Goal: Transaction & Acquisition: Purchase product/service

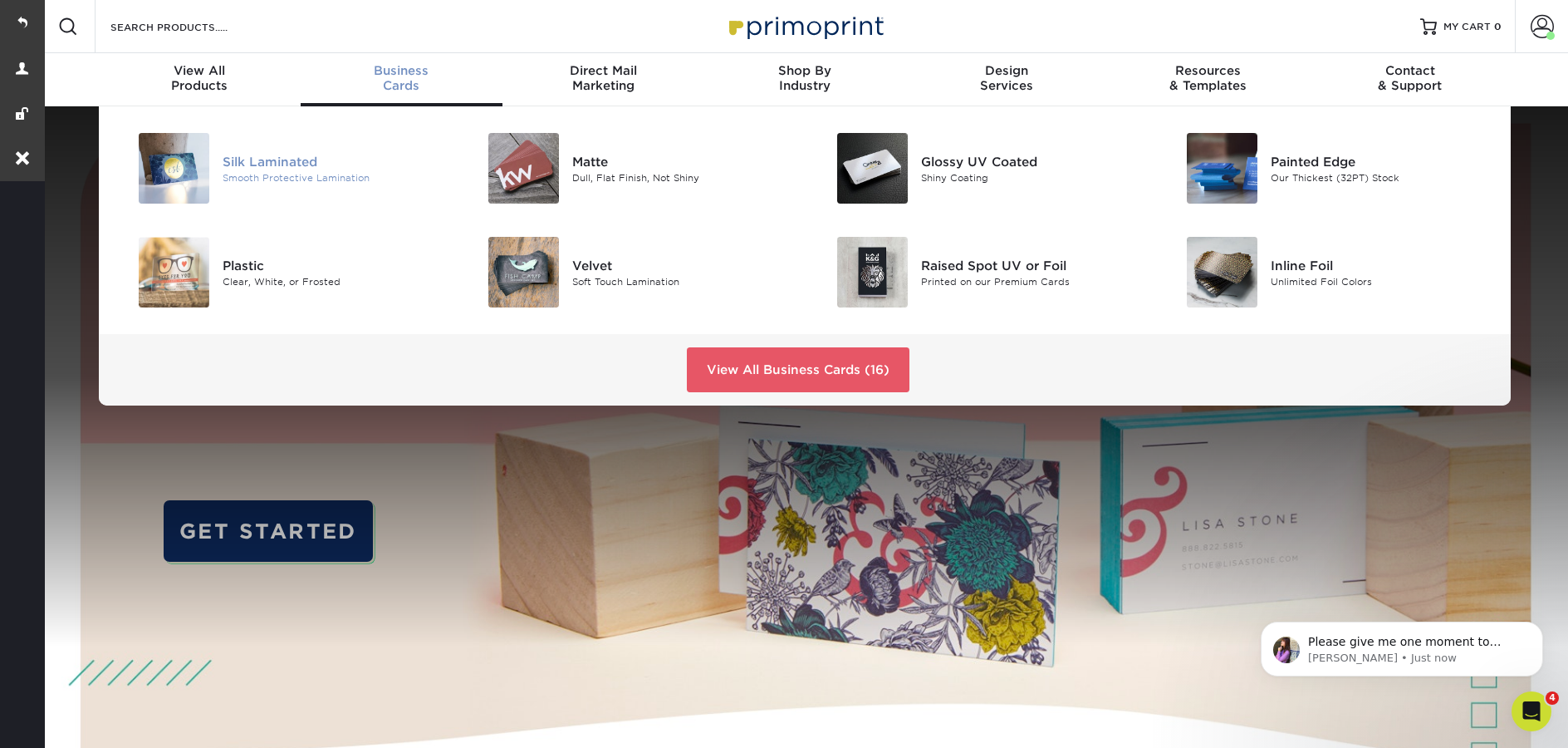
click at [322, 170] on div "Smooth Protective Lamination" at bounding box center [332, 177] width 220 height 14
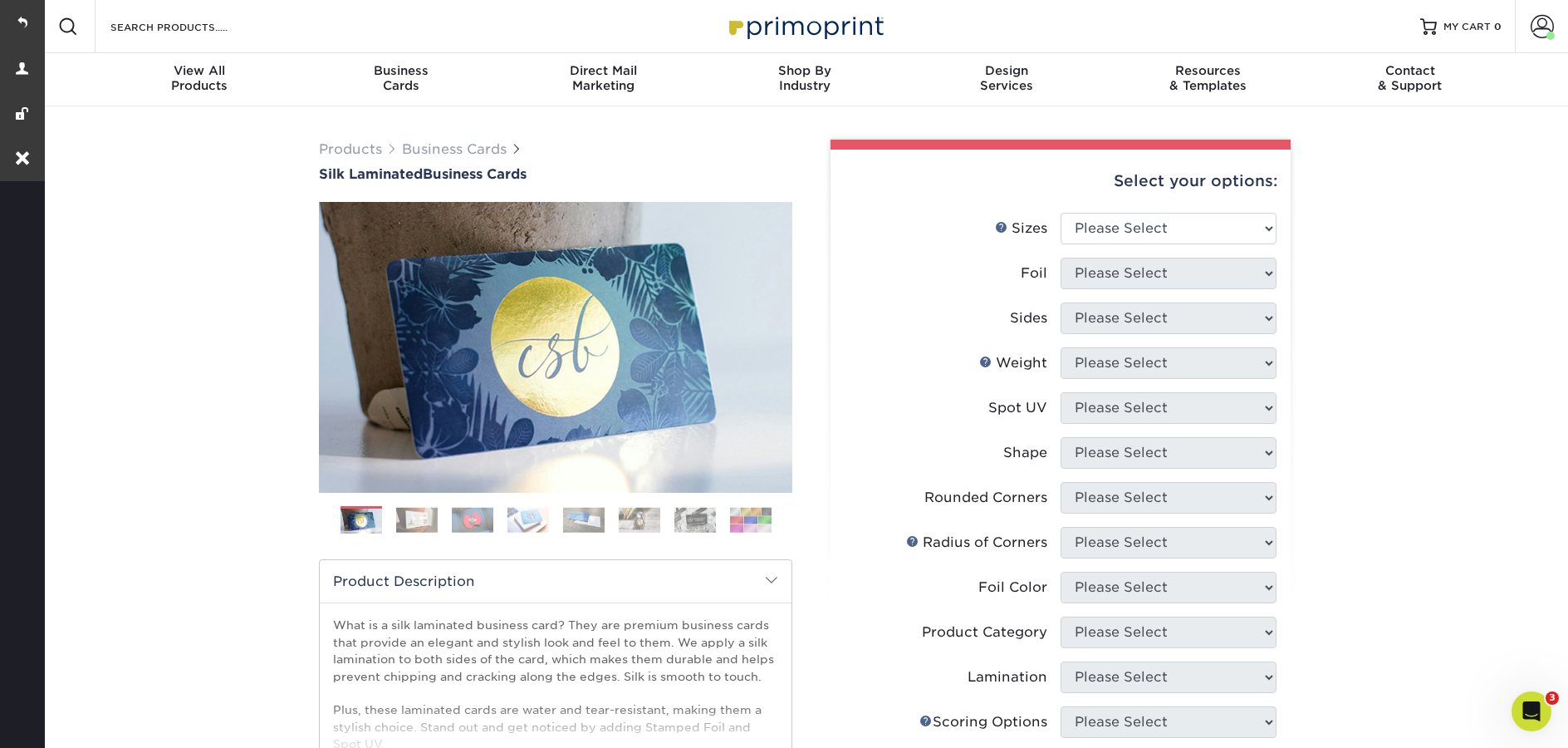
select select "2.00x3.50"
click at [1061, 213] on select "Please Select 1.5" x 3.5" - Mini 1.75" x 3.5" - Mini 2" x 2" - Square 2" x 3" -…" at bounding box center [1169, 228] width 216 height 32
click at [1133, 268] on select "Please Select Yes No" at bounding box center [1169, 273] width 216 height 32
select select "0"
click at [1061, 258] on select "Please Select Yes No" at bounding box center [1169, 273] width 216 height 32
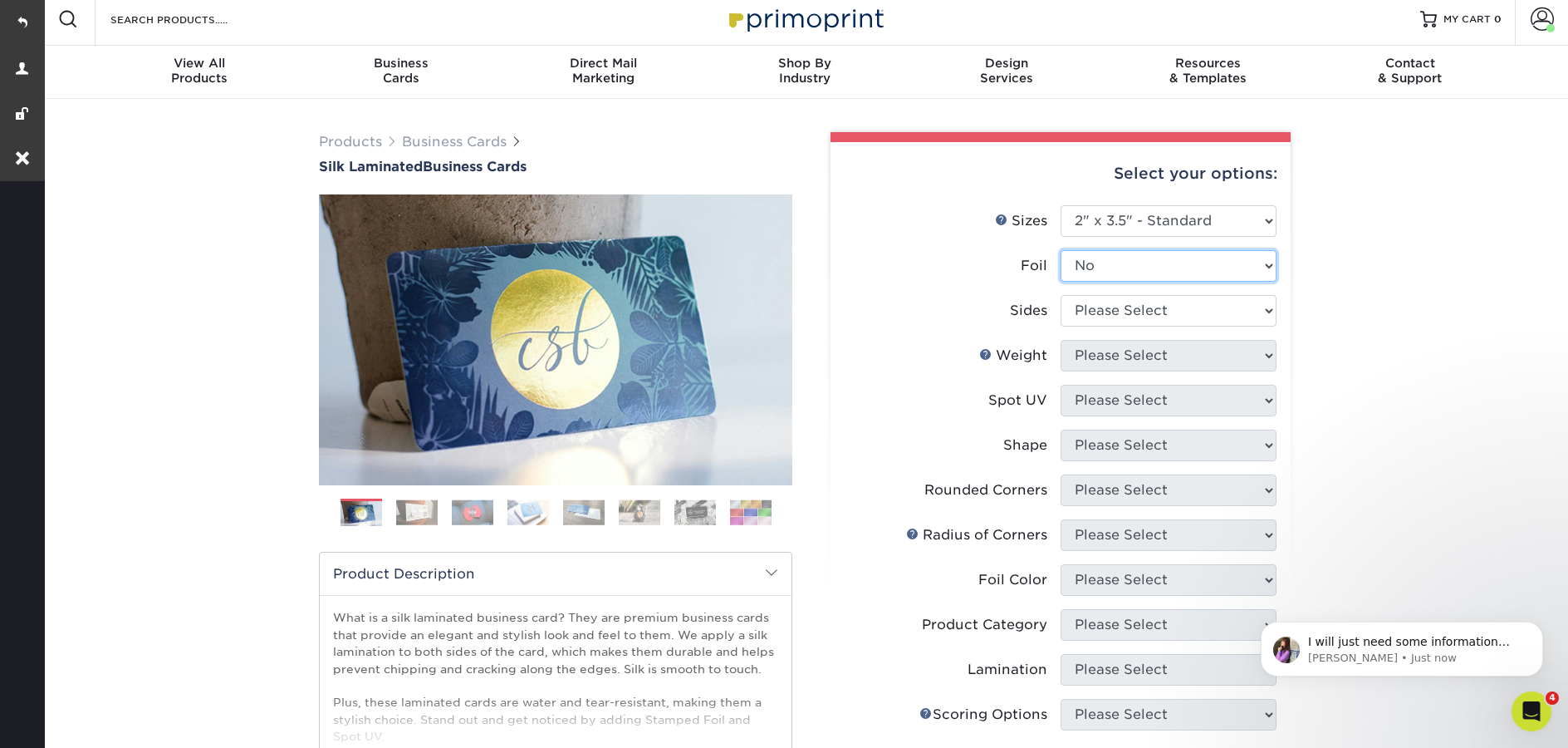
scroll to position [273, 0]
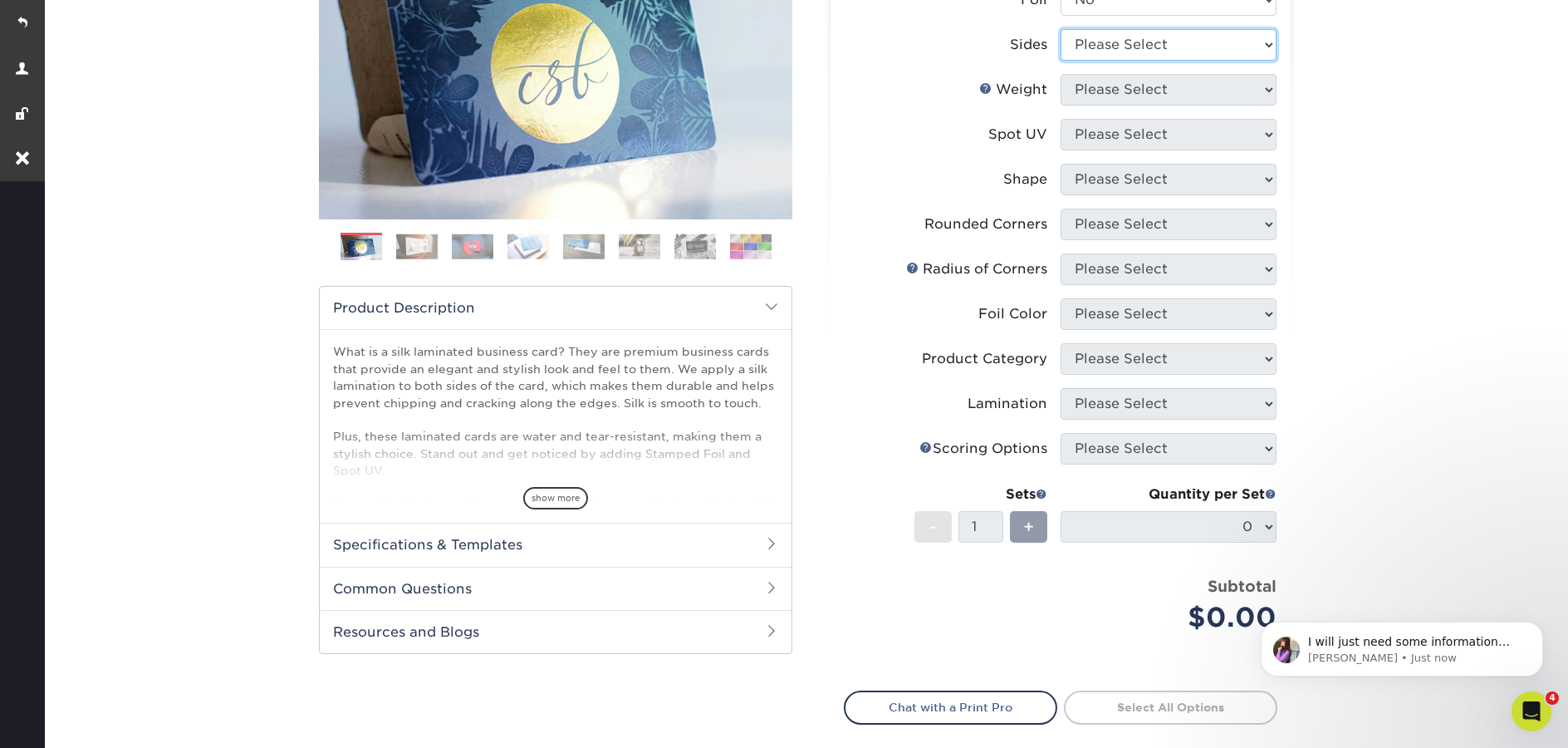
click at [1081, 39] on select "Please Select Print Both Sides Print Front Only" at bounding box center [1169, 45] width 216 height 32
select select "13abbda7-1d64-4f25-8bb2-c179b224825d"
click at [1061, 29] on select "Please Select Print Both Sides Print Front Only" at bounding box center [1169, 45] width 216 height 32
click at [1114, 93] on select "Please Select 16PT" at bounding box center [1169, 89] width 216 height 32
select select "16PT"
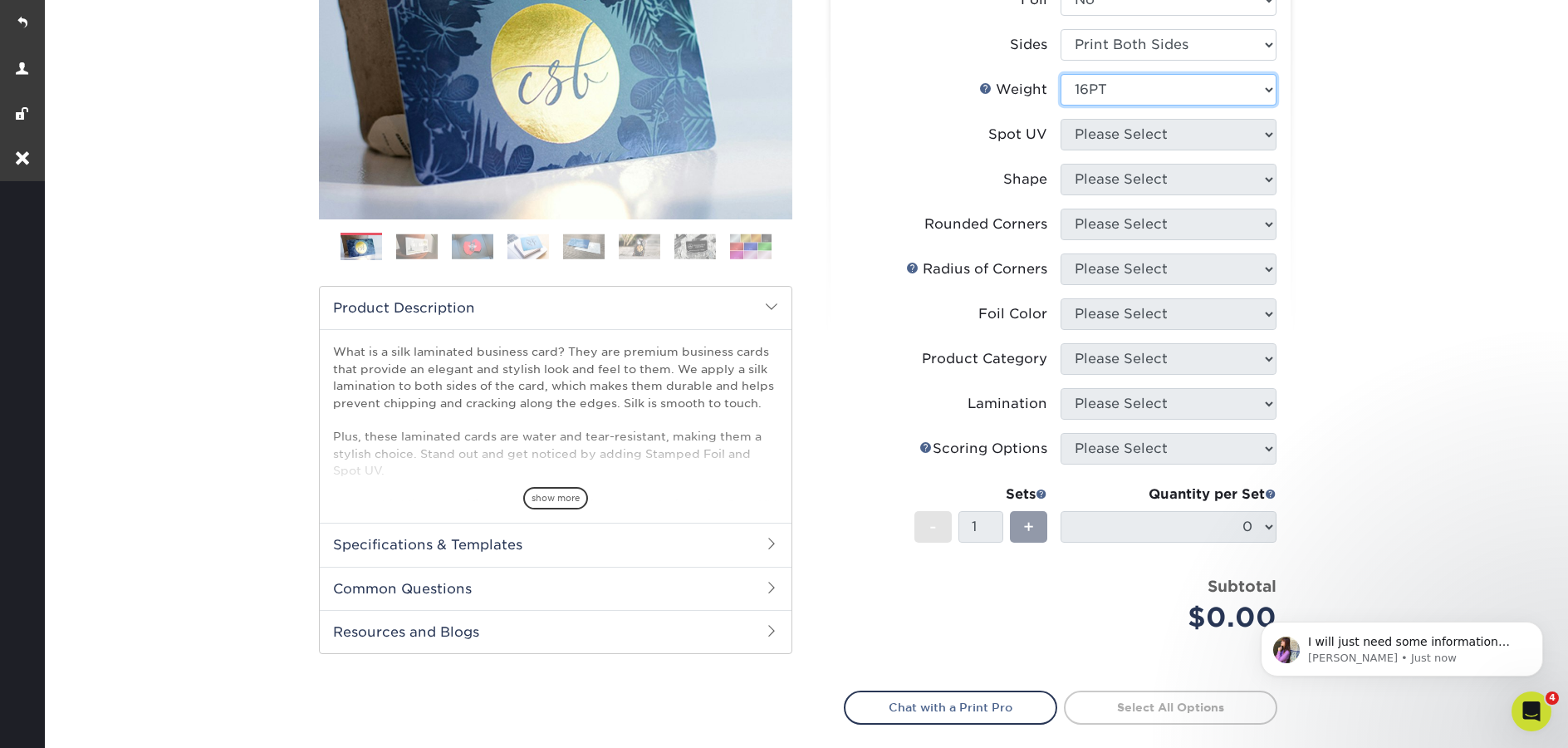
click at [1061, 74] on select "Please Select 16PT" at bounding box center [1169, 89] width 216 height 32
click at [1123, 132] on select "Please Select No Spot UV Front and Back (Both Sides) Front Only Back Only" at bounding box center [1169, 134] width 216 height 32
select select "0"
click at [1061, 119] on select "Please Select No Spot UV Front and Back (Both Sides) Front Only Back Only" at bounding box center [1169, 134] width 216 height 32
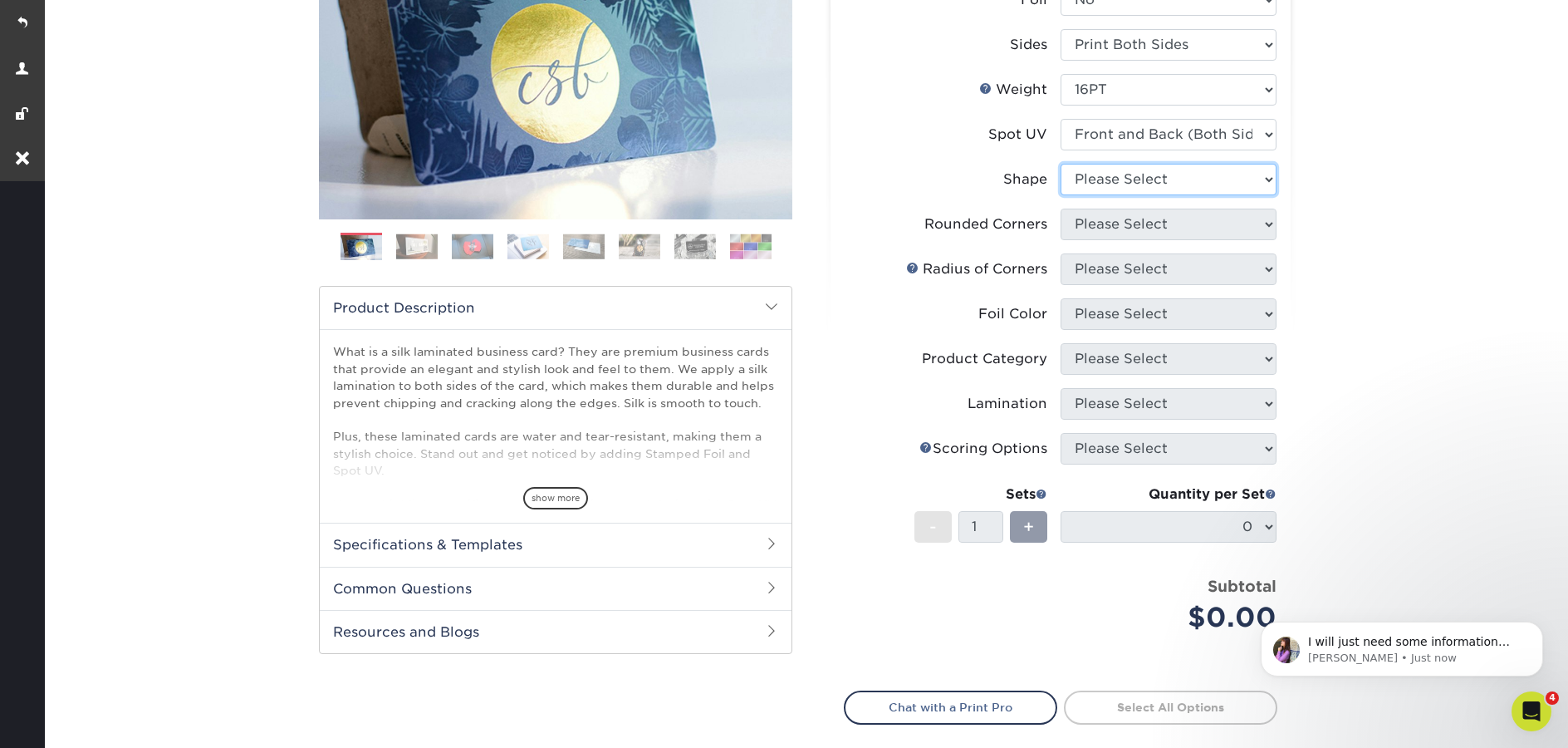
click at [1145, 181] on select "Please Select Standard" at bounding box center [1169, 179] width 216 height 32
select select "standard"
click at [1061, 164] on select "Please Select Standard" at bounding box center [1169, 179] width 216 height 32
click at [1109, 226] on select "Please Select Yes - Round 2 Corners Yes - Round 4 Corners No" at bounding box center [1169, 224] width 216 height 32
select select "0"
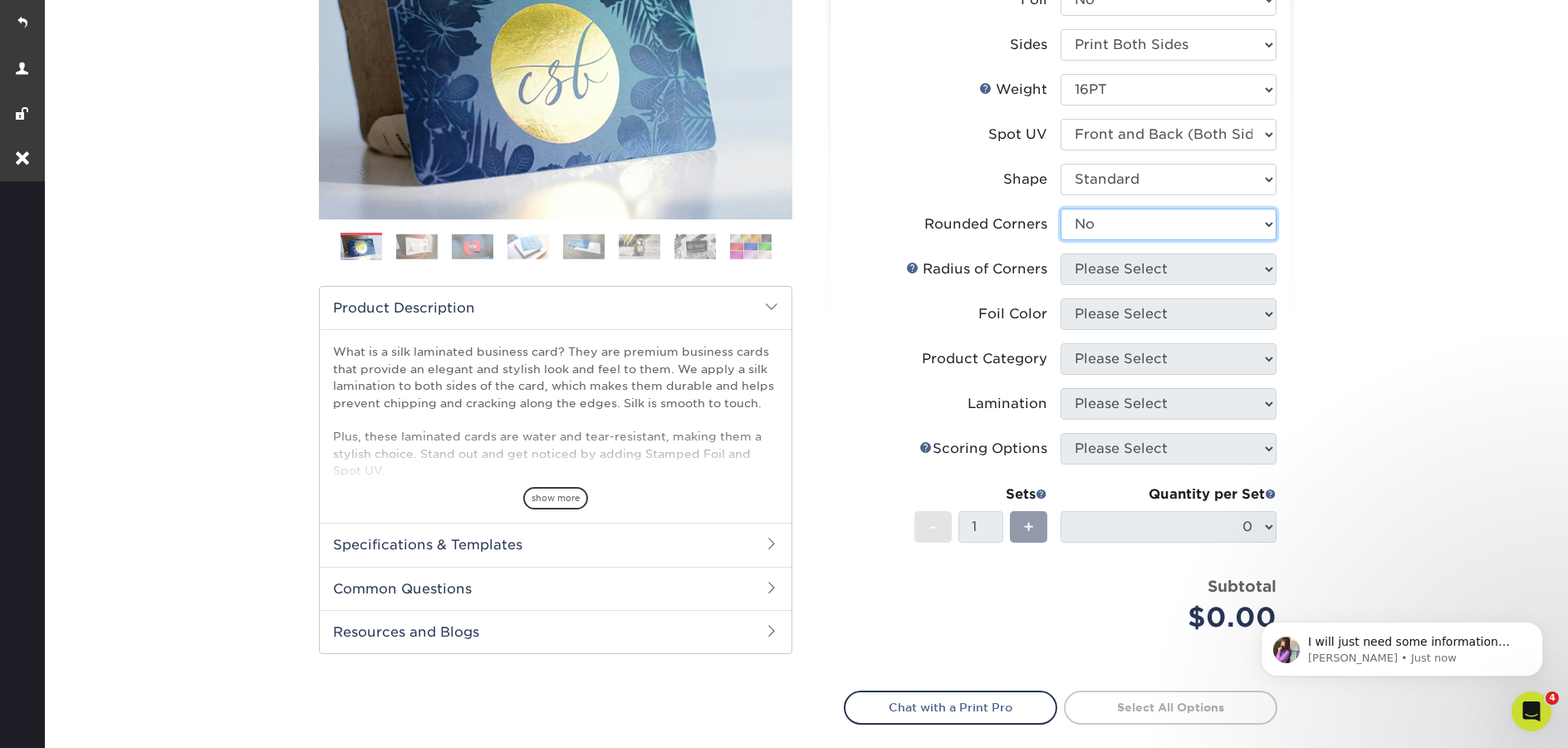
click at [1061, 209] on select "Please Select Yes - Round 2 Corners Yes - Round 4 Corners No" at bounding box center [1169, 224] width 216 height 32
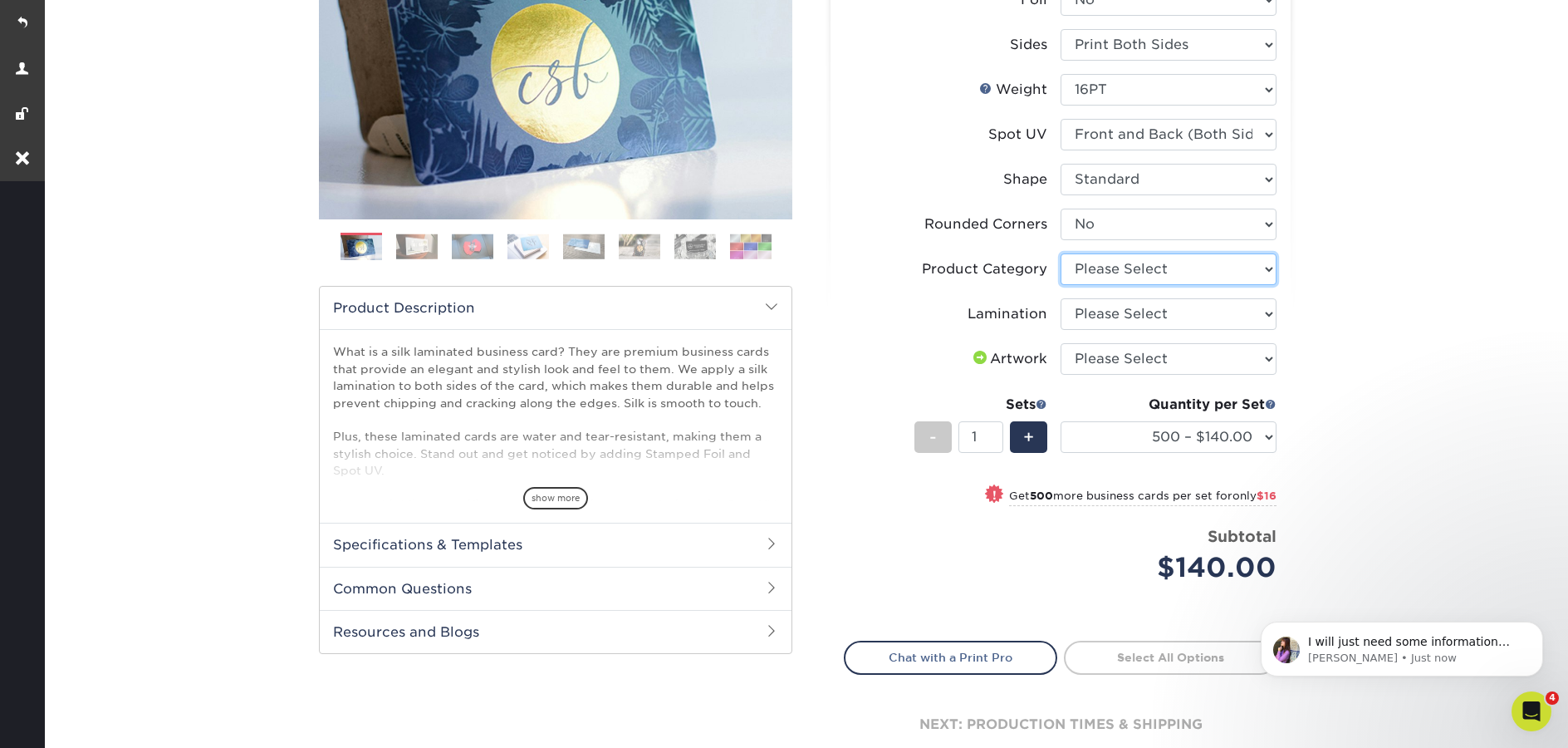
click at [1194, 269] on select "Please Select Business Cards" at bounding box center [1169, 269] width 216 height 32
select select "3b5148f1-0588-4f88-a218-97bcfdce65c1"
click at [1061, 253] on select "Please Select Business Cards" at bounding box center [1169, 269] width 216 height 32
click at [1169, 312] on select "Please Select Silk" at bounding box center [1169, 313] width 216 height 32
select select "ccacb42f-45f7-42d3-bbd3-7c8421cf37f0"
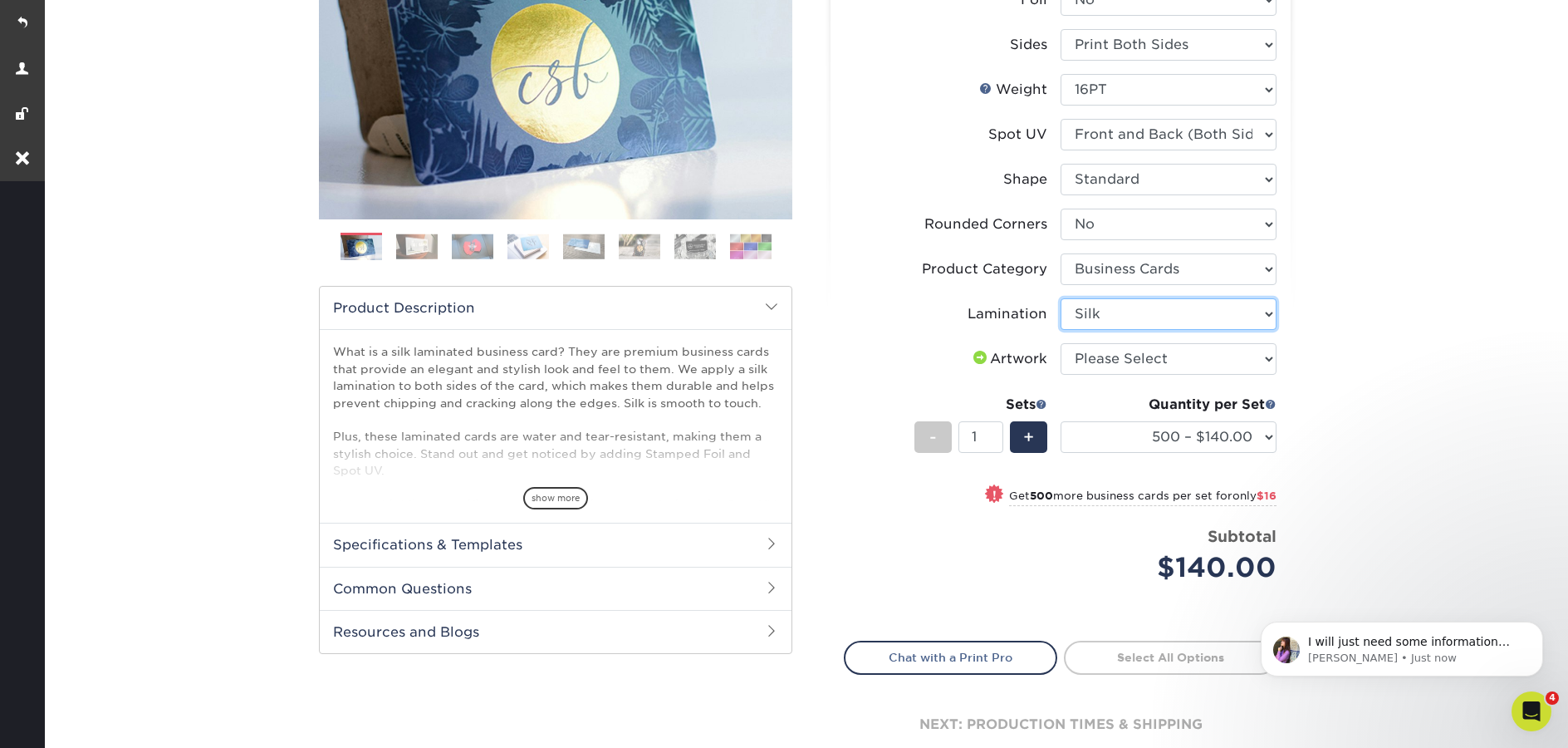
click at [1061, 298] on select "Please Select Silk" at bounding box center [1169, 313] width 216 height 32
click at [1149, 364] on select "Please Select I will upload files I need a design - $100" at bounding box center [1169, 359] width 216 height 32
select select "upload"
click at [1061, 344] on select "Please Select I will upload files I need a design - $100" at bounding box center [1169, 359] width 216 height 32
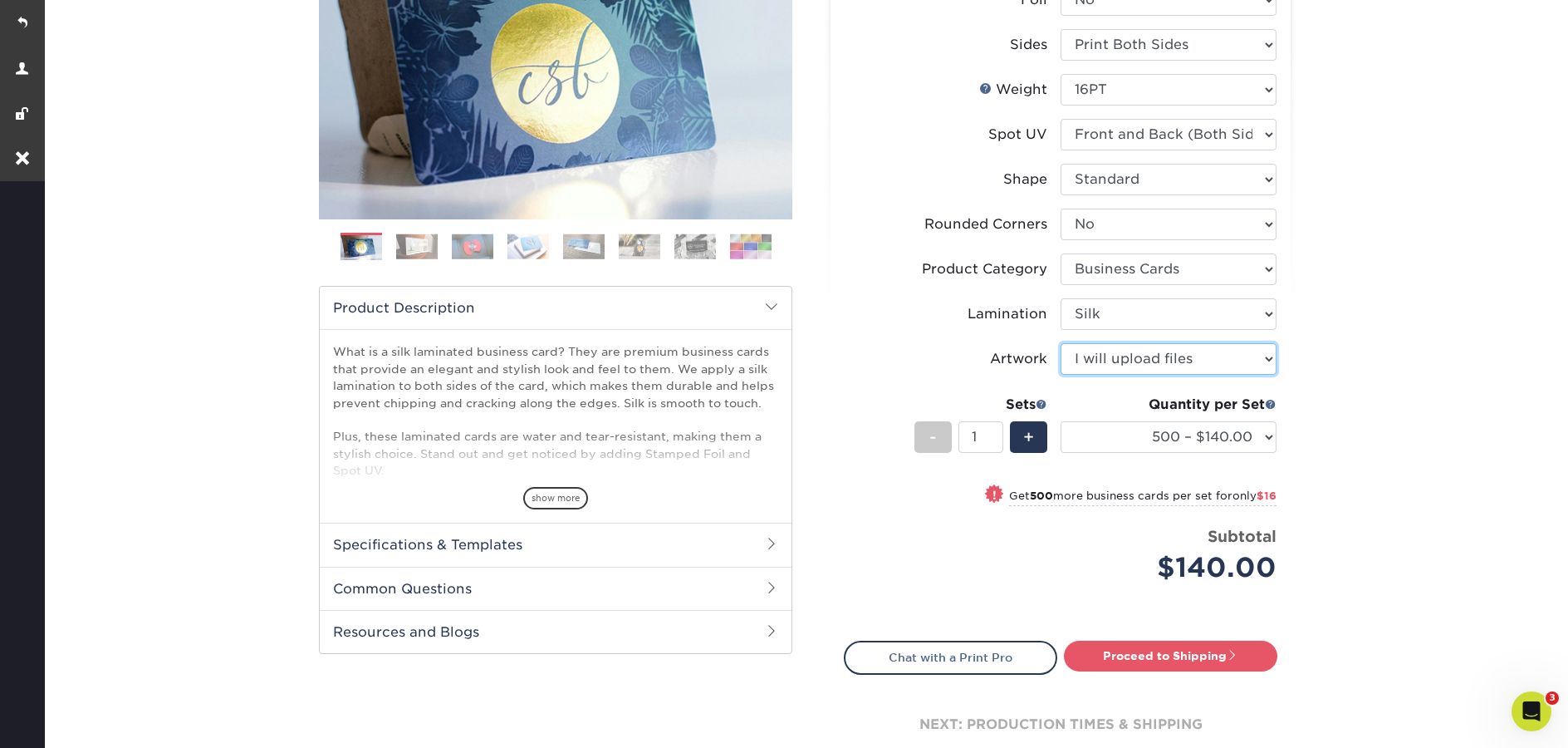
scroll to position [0, 0]
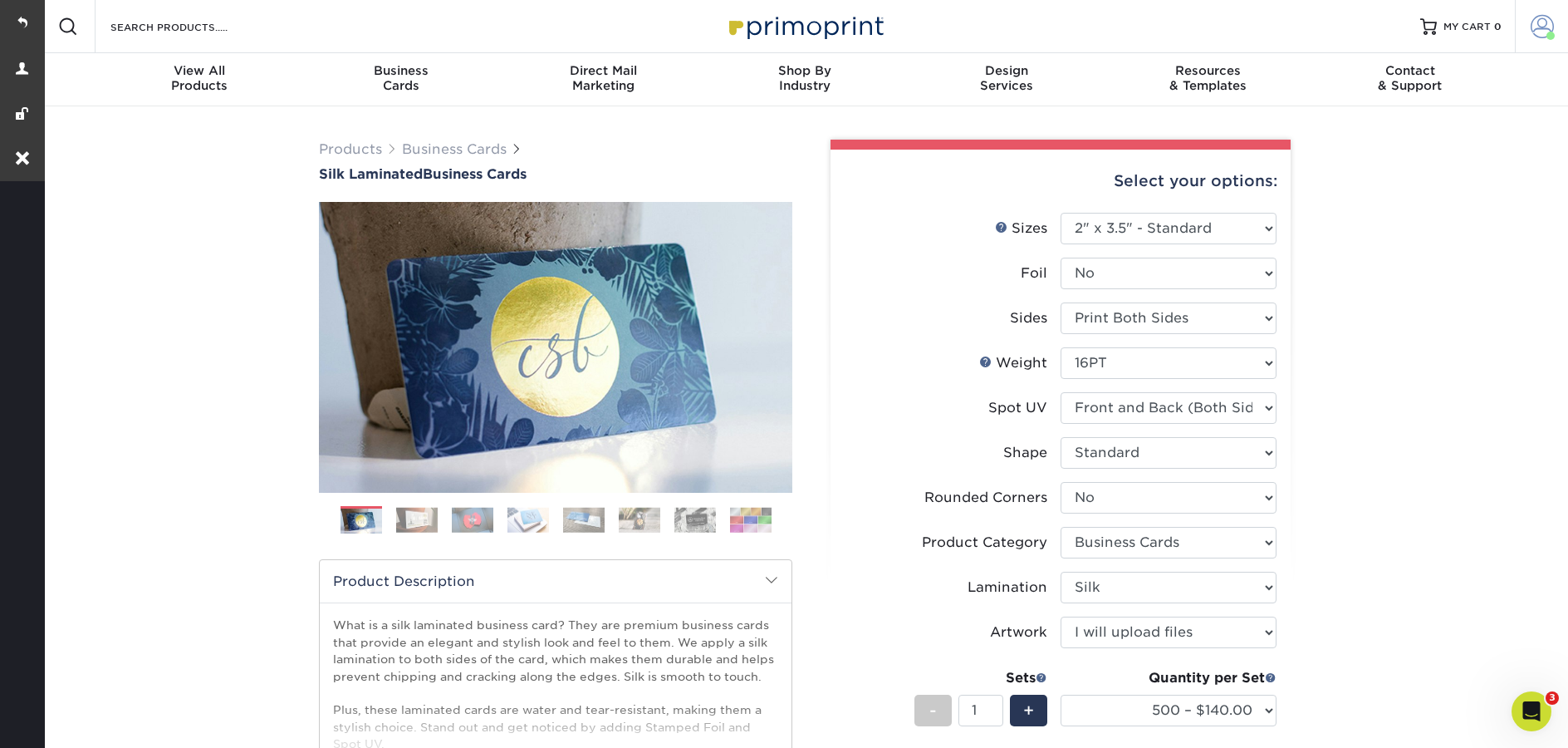
click at [1524, 33] on link "Account" at bounding box center [1541, 27] width 53 height 53
click at [1451, 336] on div "Products Business Cards Silk Laminated Business Cards Previous Next" at bounding box center [805, 607] width 1527 height 1001
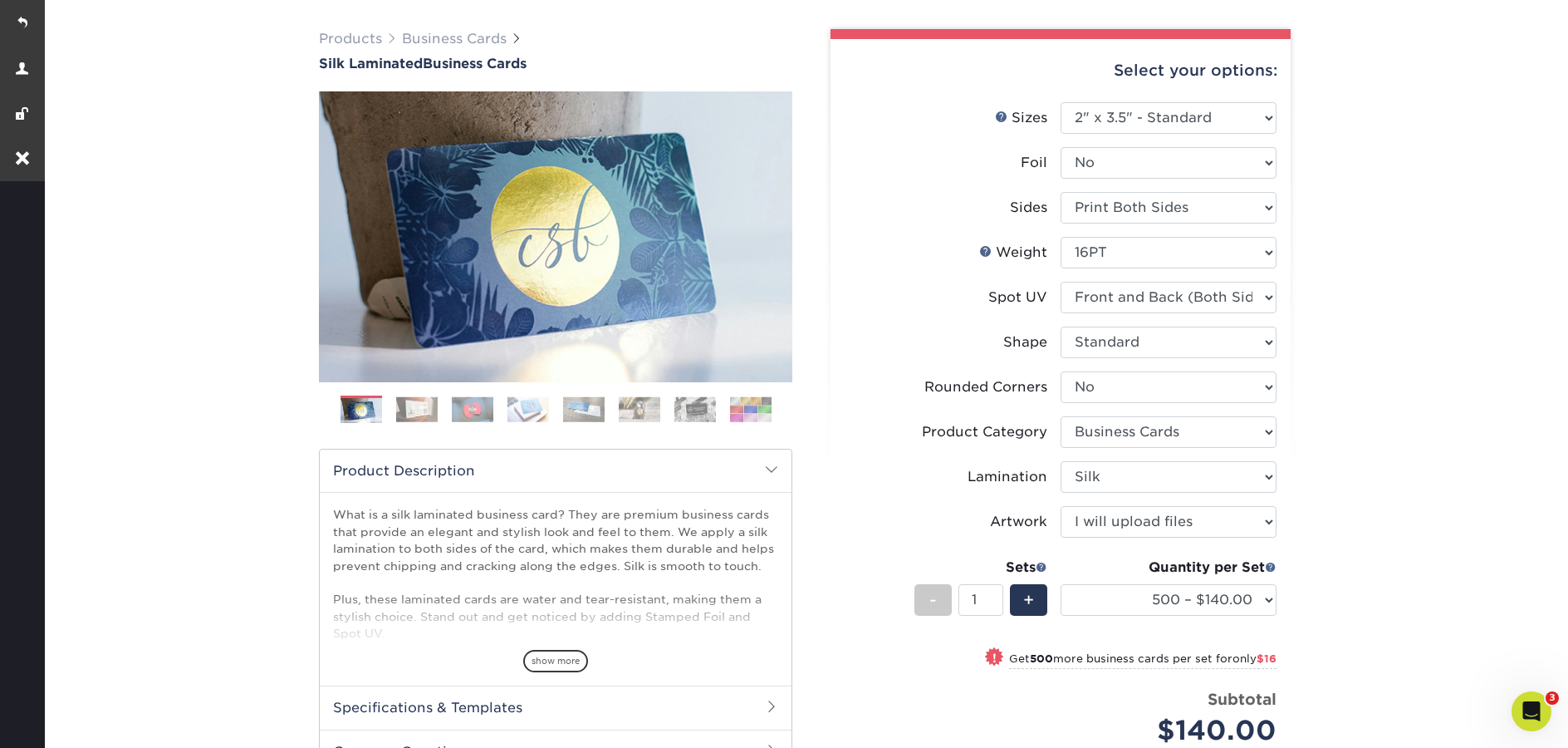
scroll to position [162, 0]
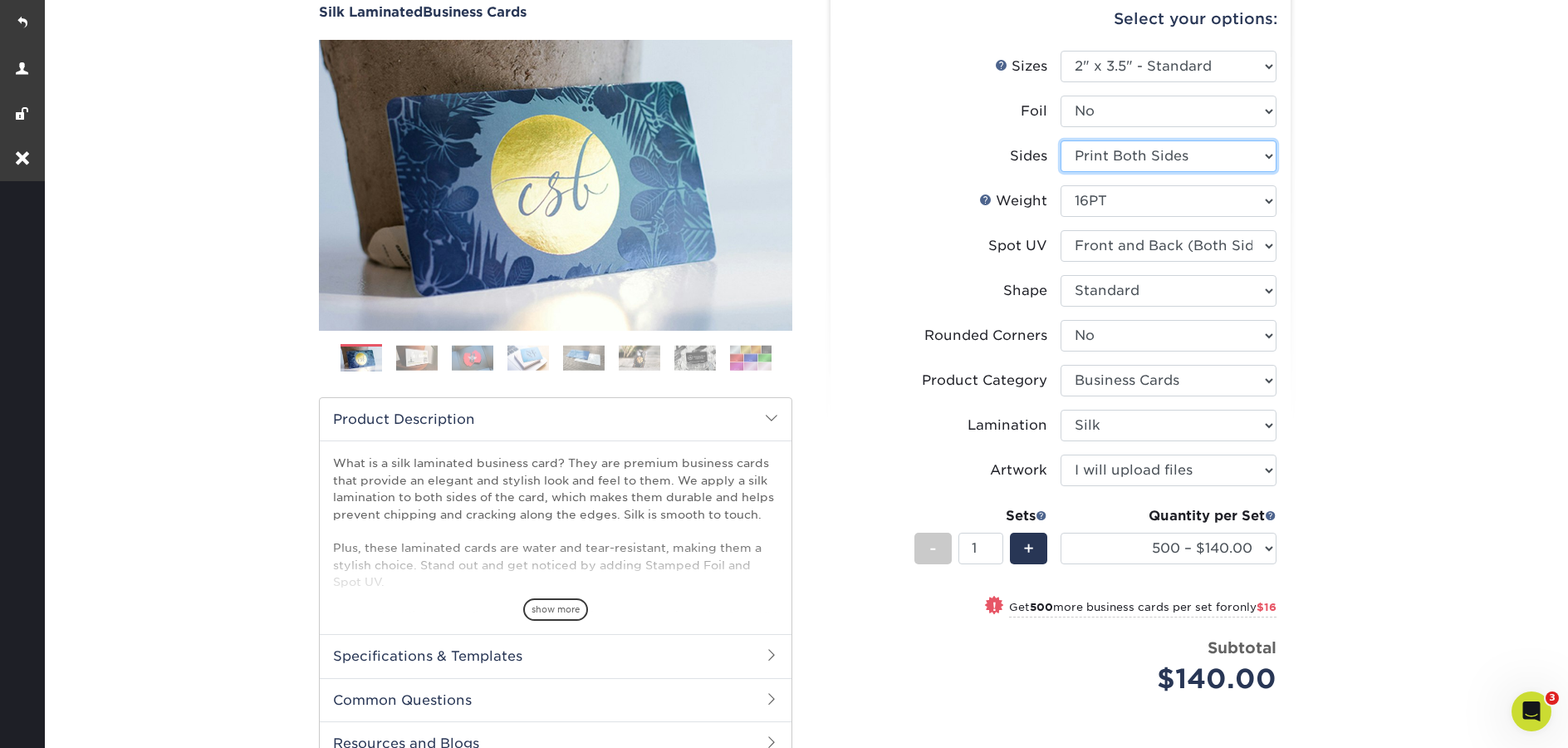
click at [1129, 149] on select "Please Select Print Both Sides Print Front Only" at bounding box center [1169, 155] width 216 height 32
select select "32d3c223-f82c-492b-b915-ba065a00862f"
click at [1061, 140] on select "Please Select Print Both Sides Print Front Only" at bounding box center [1169, 155] width 216 height 32
select select "-1"
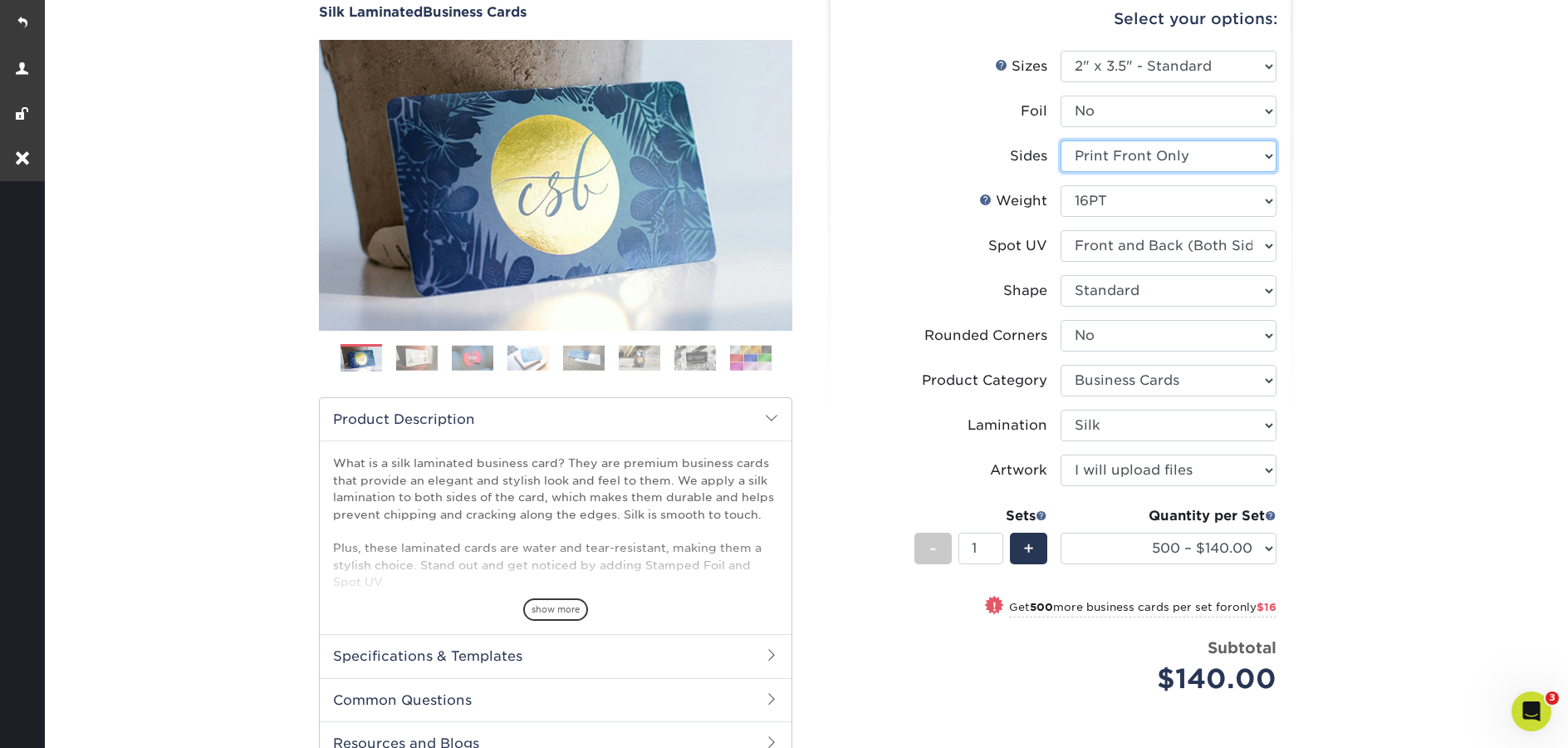
select select "-1"
select select
select select "-1"
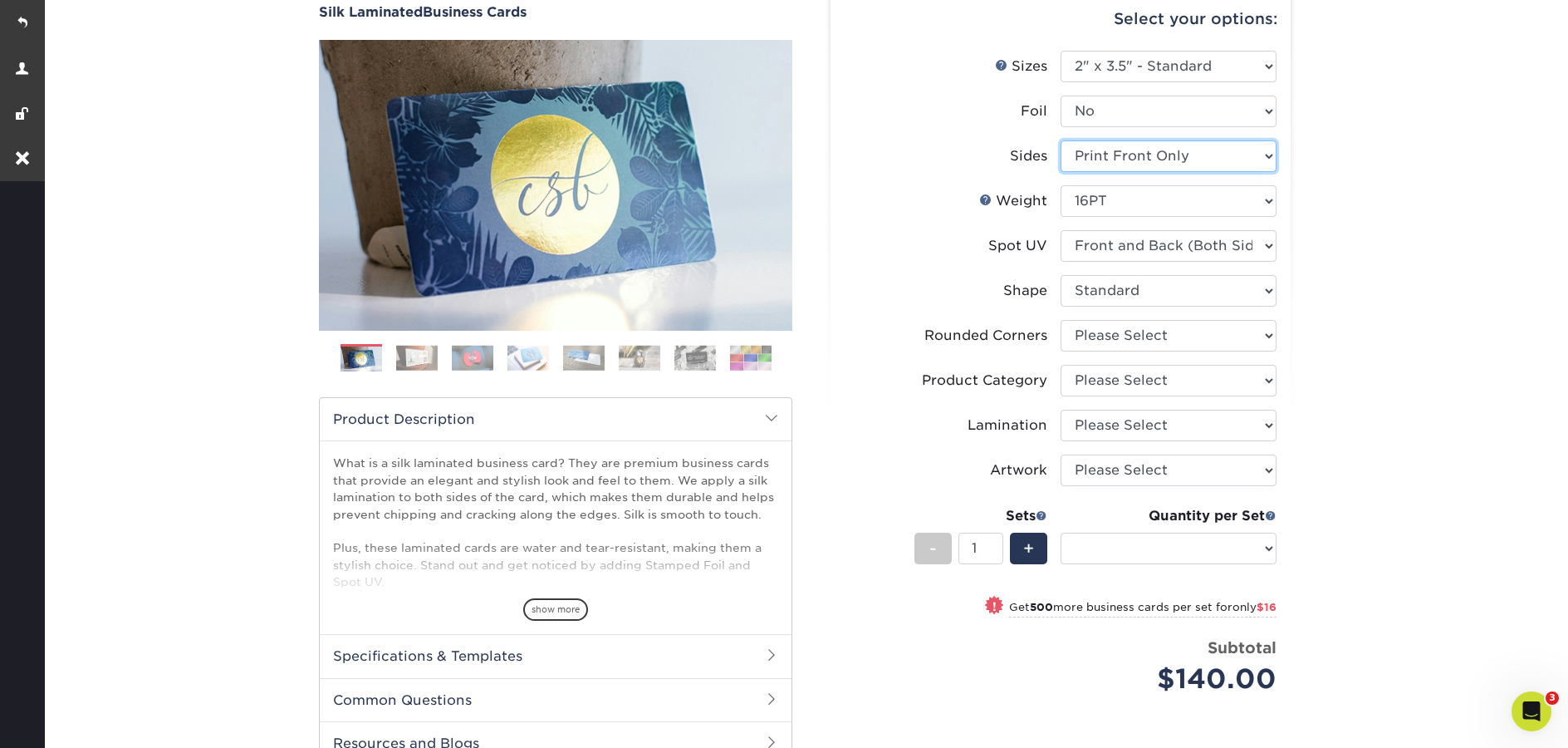
select select "-1"
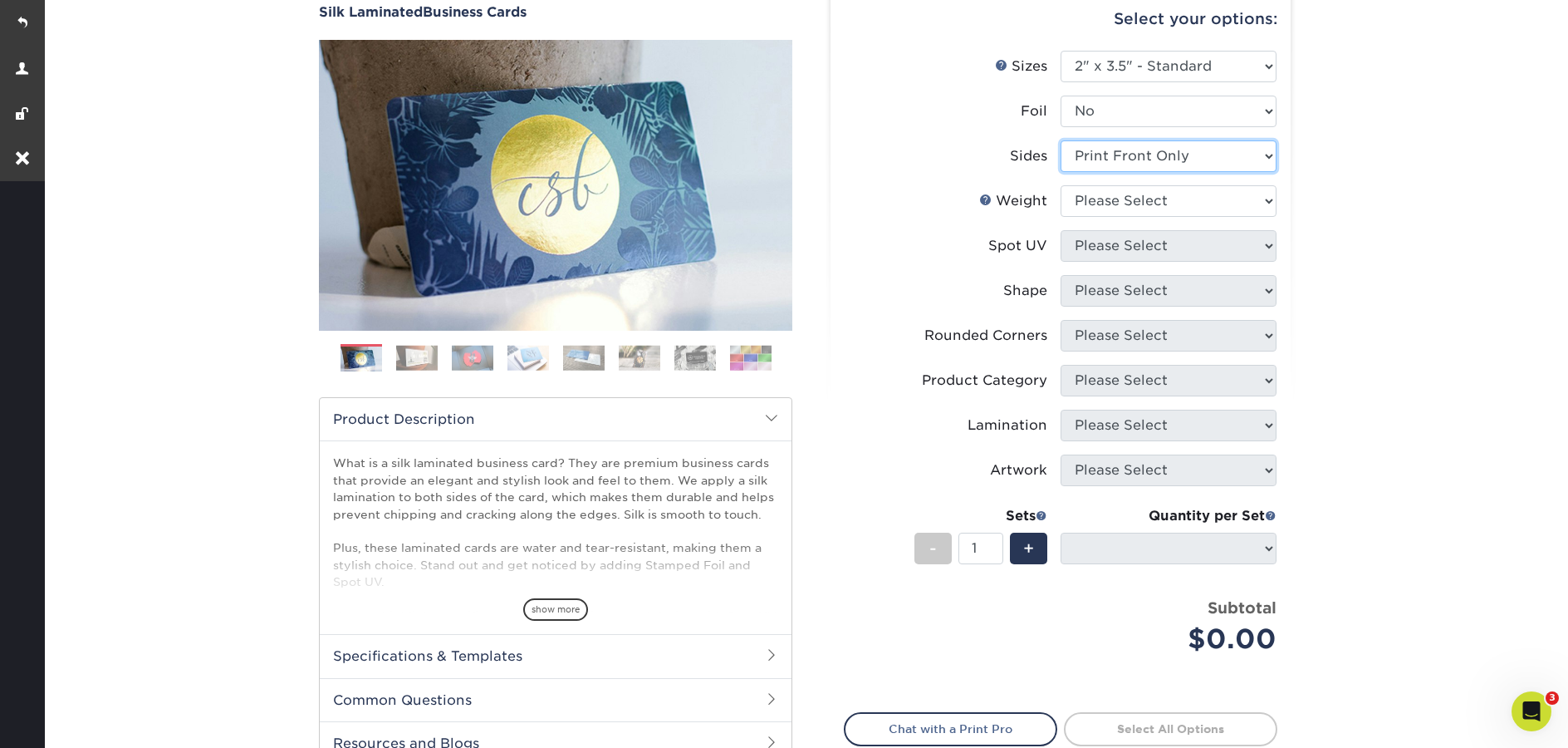
click at [1125, 165] on select "Please Select Print Both Sides Print Front Only" at bounding box center [1169, 155] width 216 height 32
select select "13abbda7-1d64-4f25-8bb2-c179b224825d"
click at [1061, 140] on select "Please Select Print Both Sides Print Front Only" at bounding box center [1169, 155] width 216 height 32
select select
click at [1179, 192] on select "Please Select 16PT" at bounding box center [1169, 201] width 216 height 32
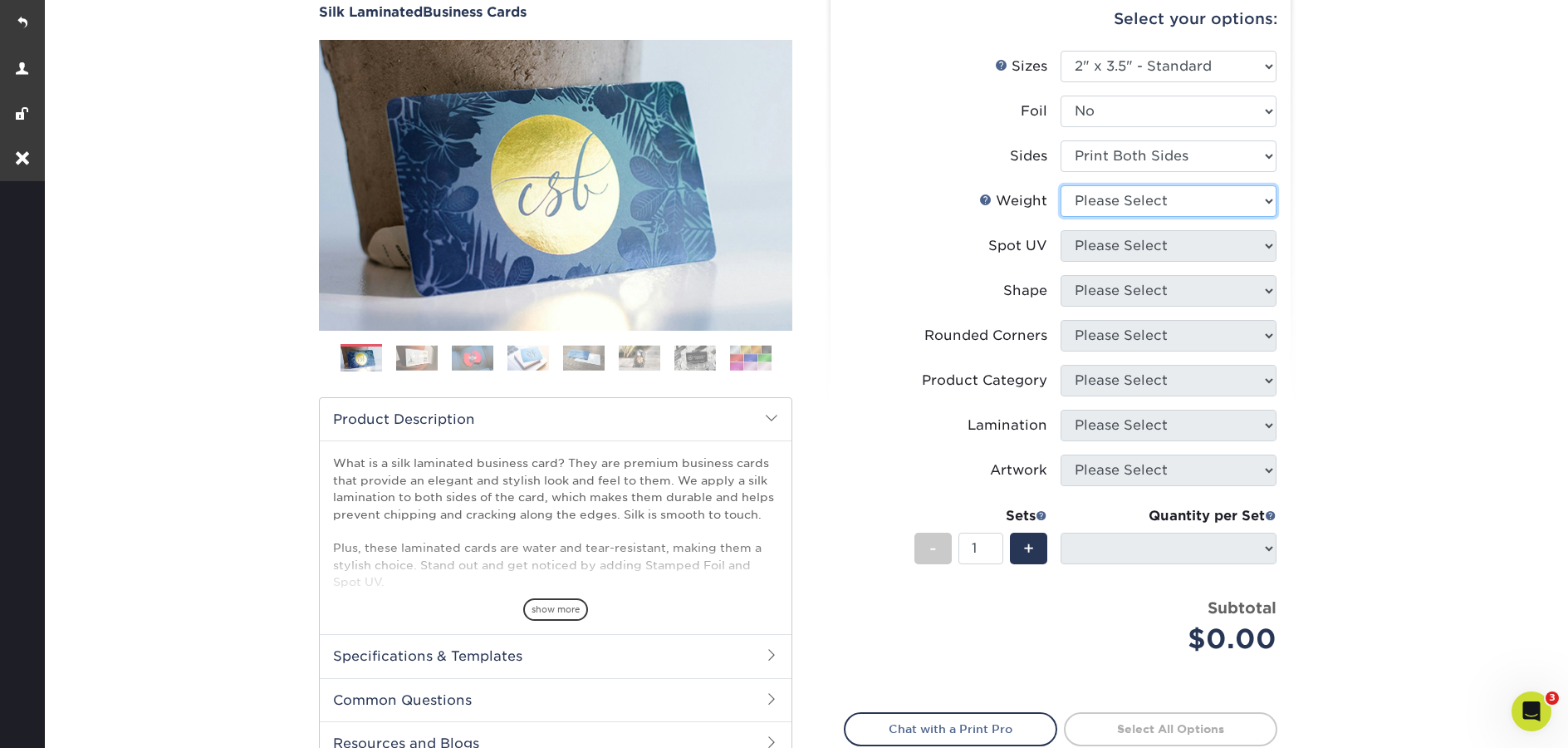
select select "16PT"
click at [1061, 185] on select "Please Select 16PT" at bounding box center [1169, 201] width 216 height 32
select select
click at [1133, 241] on select "Please Select No Spot UV Front and Back (Both Sides) Front Only Back Only" at bounding box center [1169, 246] width 216 height 32
select select "0"
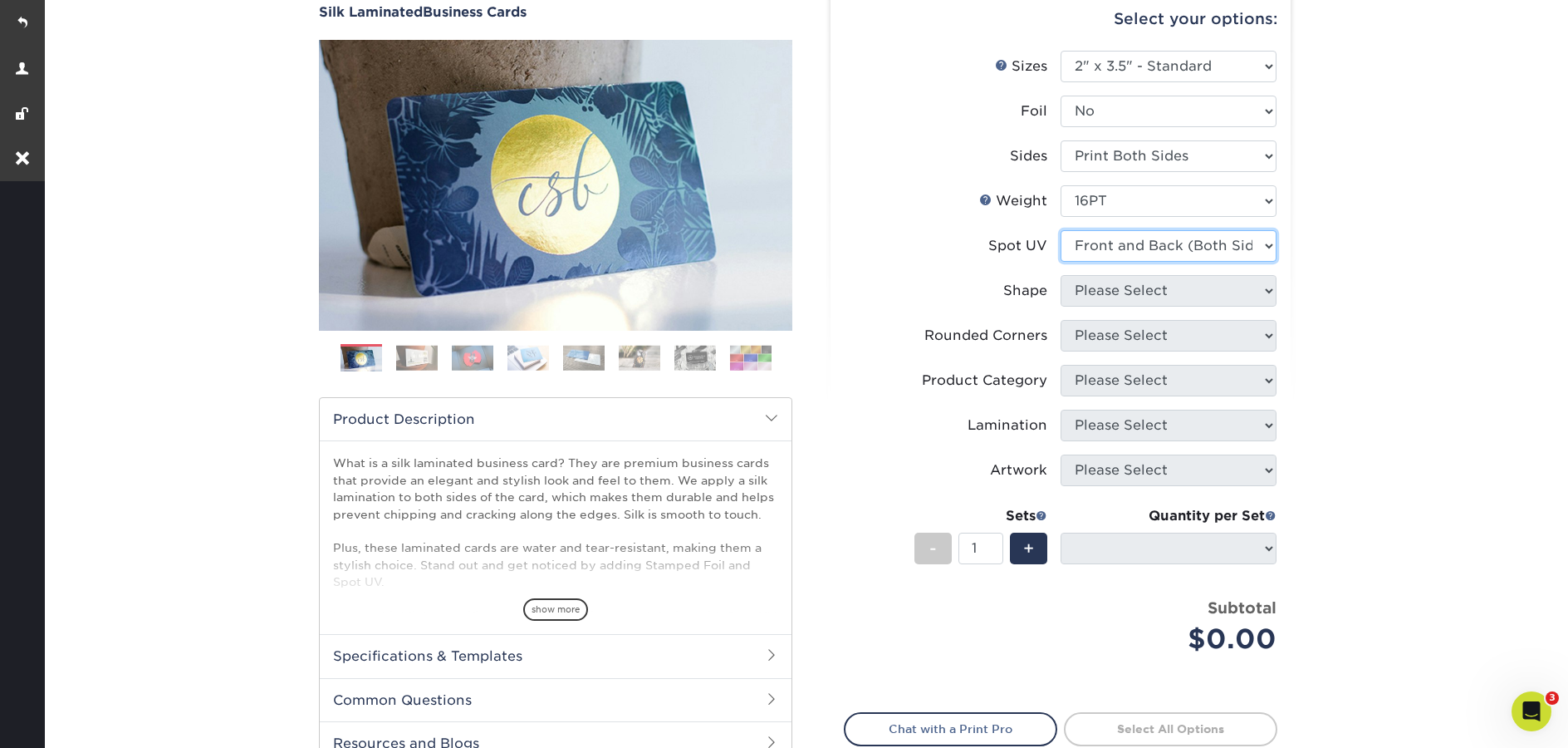
click at [1061, 230] on select "Please Select No Spot UV Front and Back (Both Sides) Front Only Back Only" at bounding box center [1169, 246] width 216 height 32
select select
click at [1132, 279] on select "Please Select Standard" at bounding box center [1169, 290] width 216 height 32
select select "standard"
click at [1061, 275] on select "Please Select Standard" at bounding box center [1169, 290] width 216 height 32
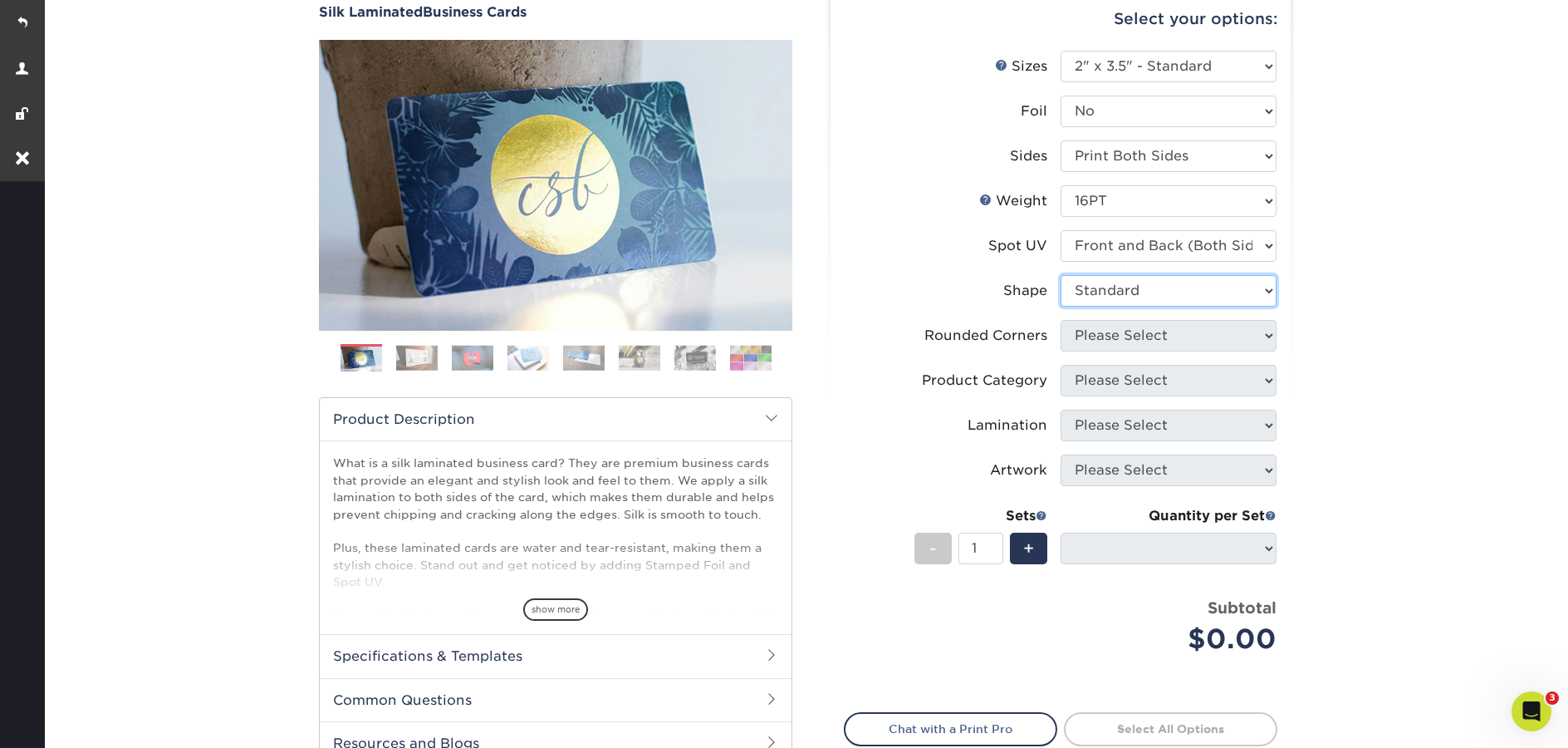
select select
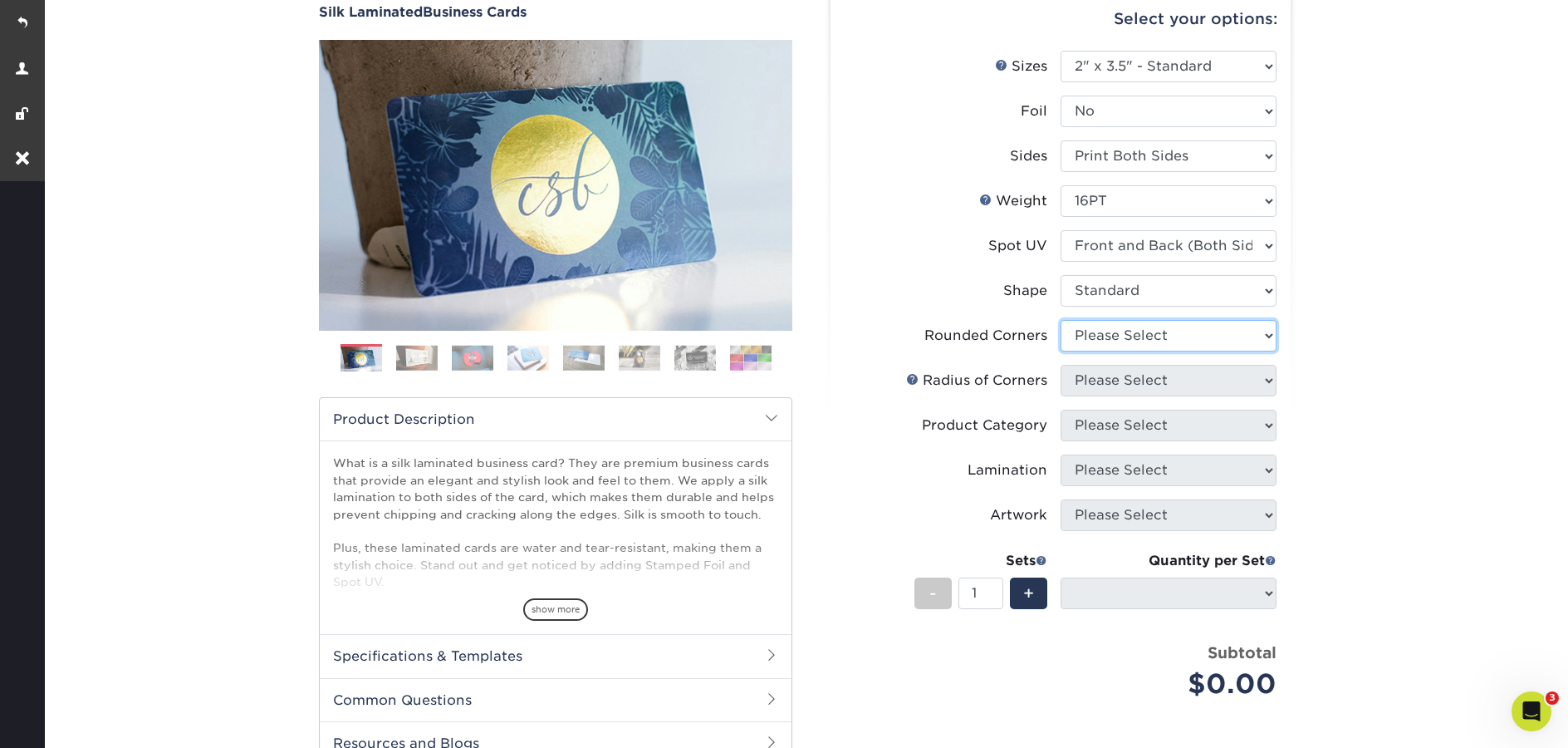
click at [1113, 334] on select "Please Select Yes - Round 2 Corners Yes - Round 4 Corners No" at bounding box center [1169, 335] width 216 height 32
select select "0"
click at [1061, 319] on select "Please Select Yes - Round 2 Corners Yes - Round 4 Corners No" at bounding box center [1169, 335] width 216 height 32
select select "-1"
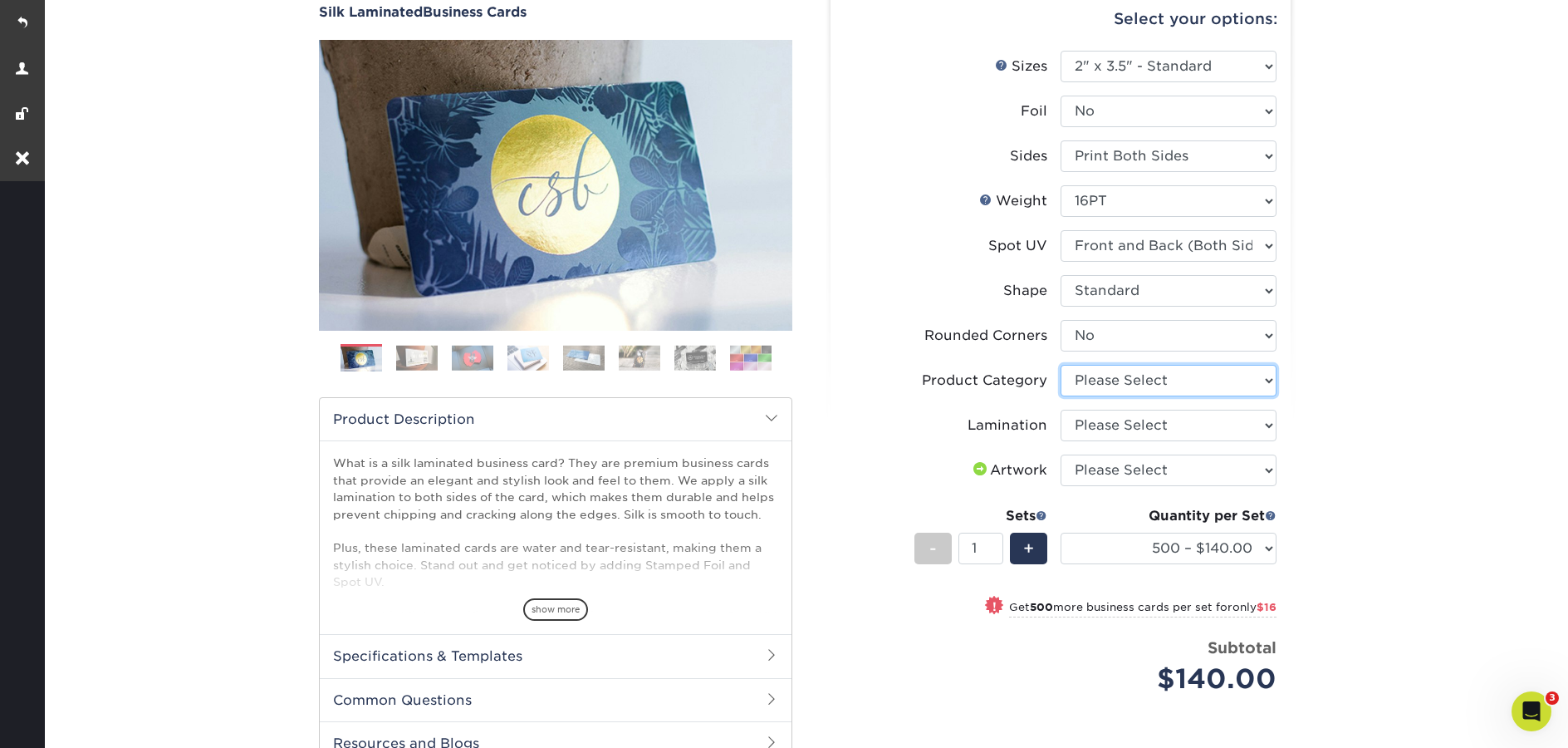
click at [1130, 386] on select "Please Select Business Cards" at bounding box center [1169, 380] width 216 height 32
select select "3b5148f1-0588-4f88-a218-97bcfdce65c1"
click at [1061, 365] on select "Please Select Business Cards" at bounding box center [1169, 380] width 216 height 32
click at [1137, 434] on select "Please Select Silk" at bounding box center [1169, 425] width 216 height 32
select select "ccacb42f-45f7-42d3-bbd3-7c8421cf37f0"
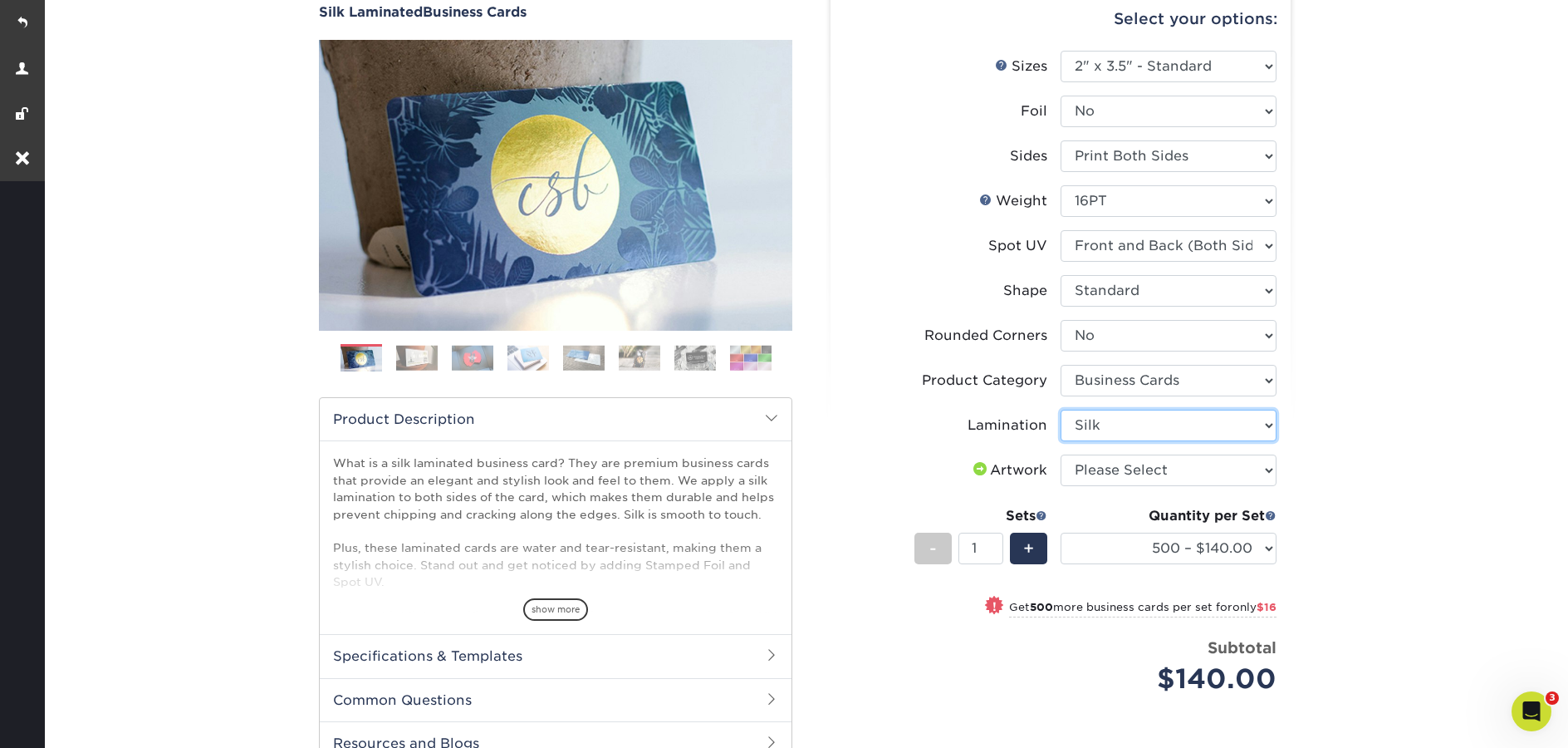
click at [1061, 410] on select "Please Select Silk" at bounding box center [1169, 425] width 216 height 32
click at [1139, 471] on select "Please Select I will upload files I need a design - $100" at bounding box center [1169, 470] width 216 height 32
click at [1061, 454] on select "Please Select I will upload files I need a design - $100" at bounding box center [1169, 470] width 216 height 32
click at [1212, 467] on select "Please Select I will upload files I need a design - $100" at bounding box center [1169, 470] width 216 height 32
select select "design"
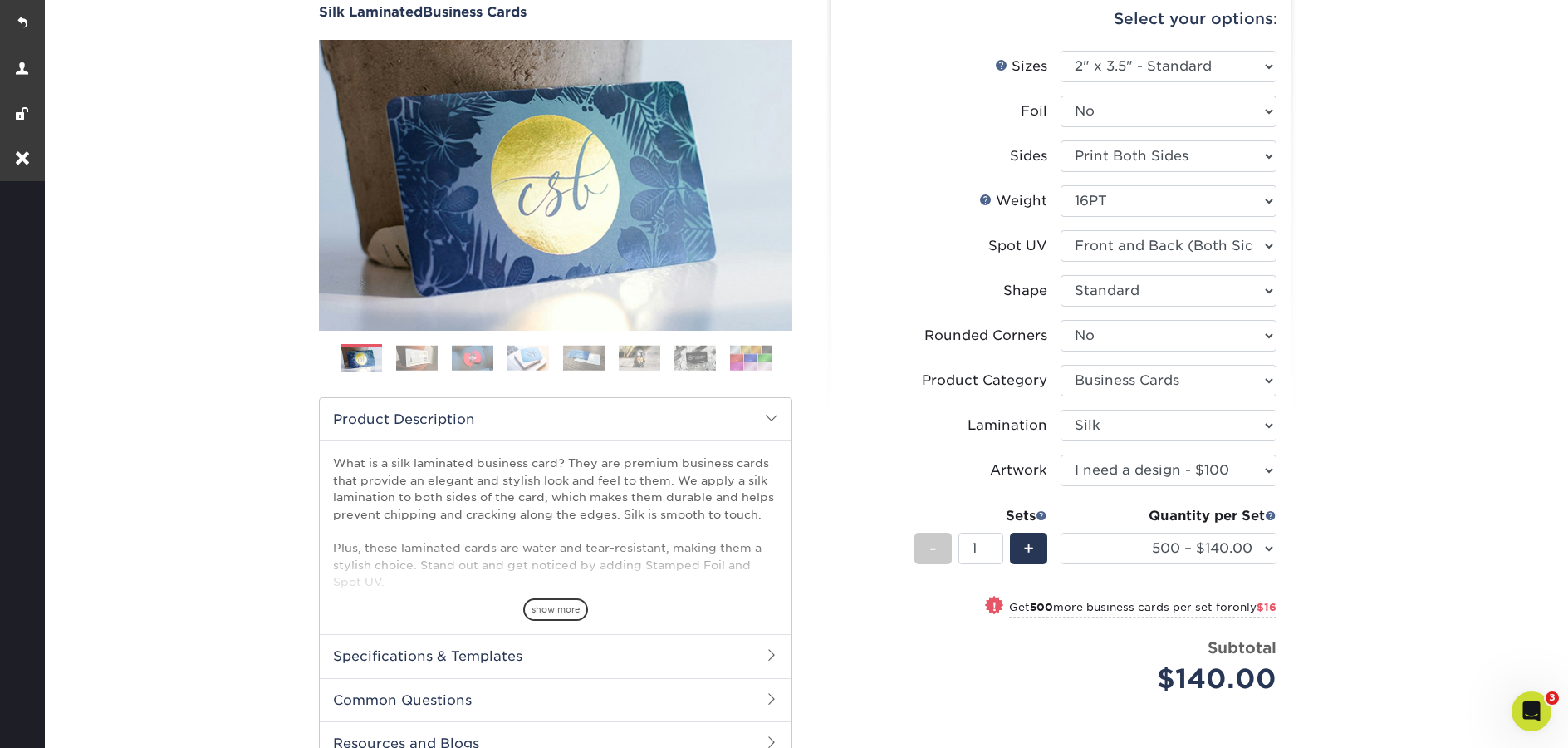
click at [1061, 454] on select "Please Select I will upload files I need a design - $100" at bounding box center [1169, 470] width 216 height 32
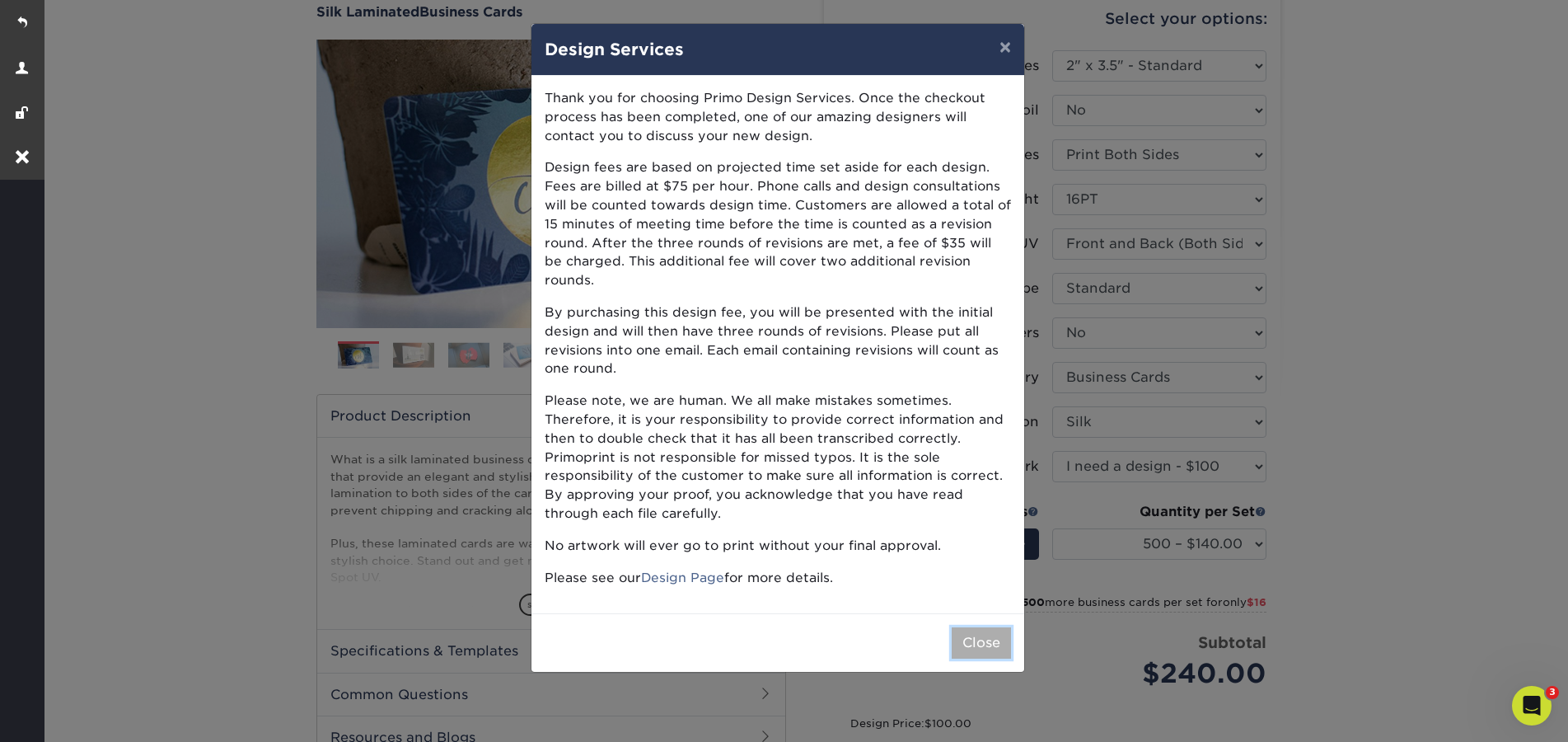
click at [976, 627] on button "Close" at bounding box center [981, 642] width 60 height 32
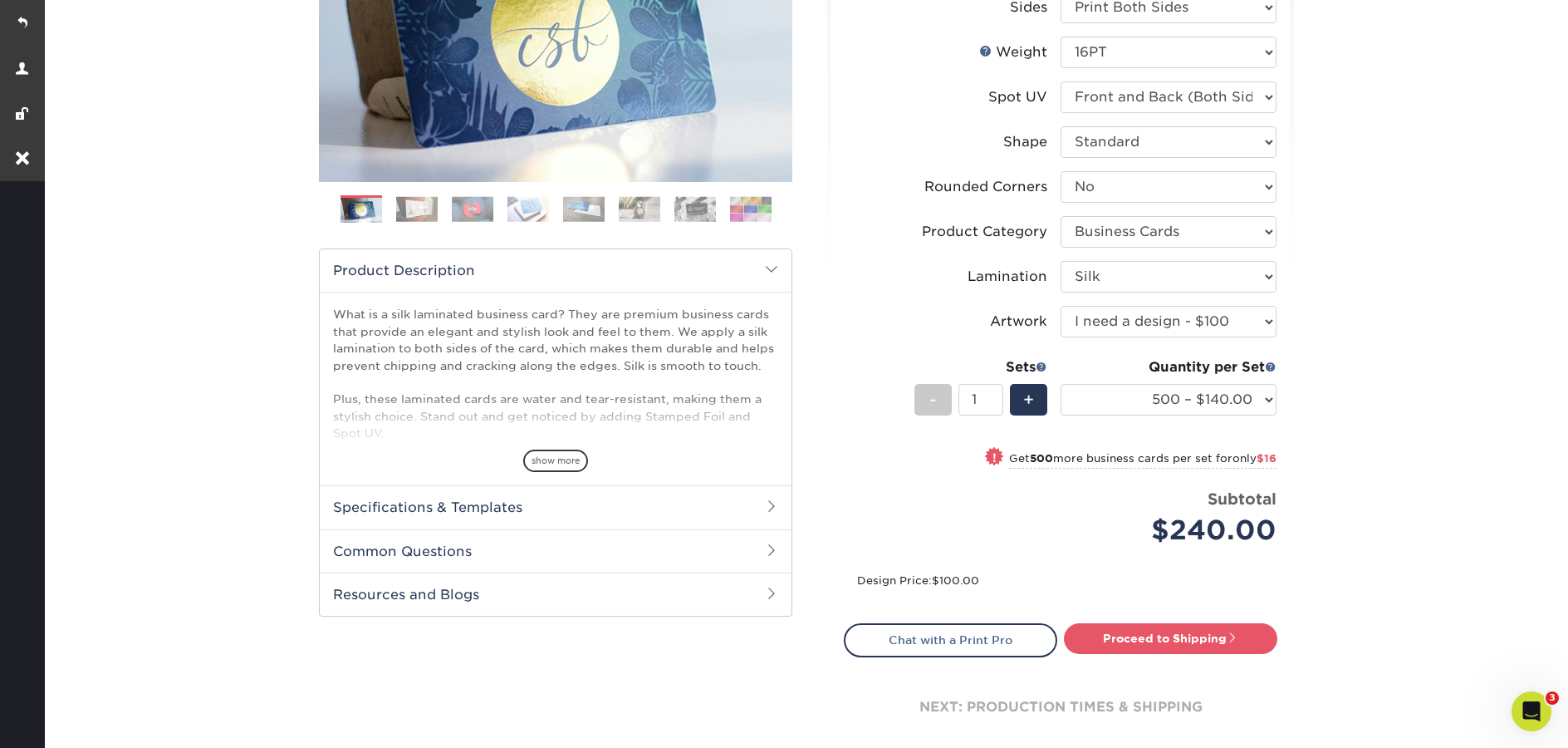
scroll to position [403, 0]
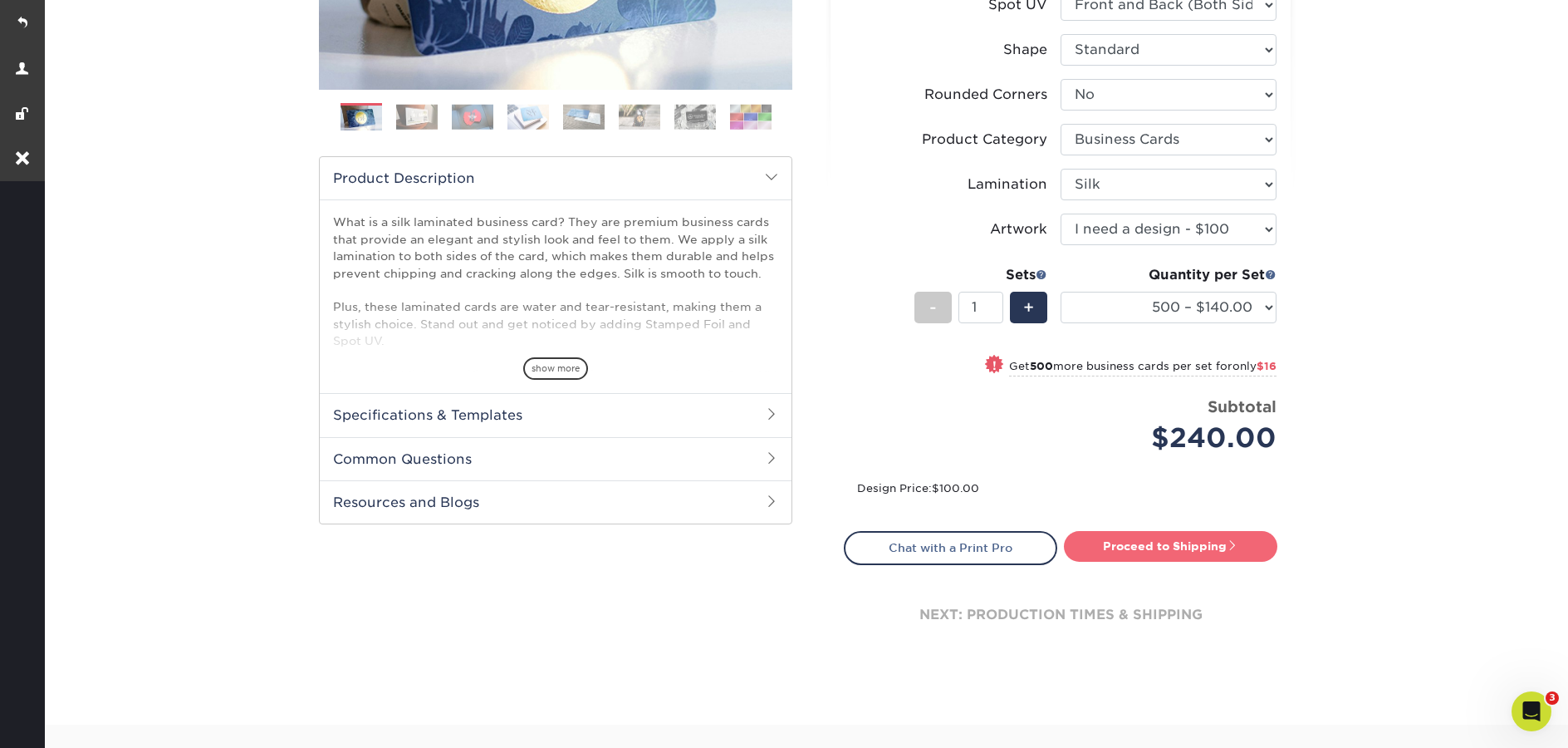
click at [1205, 551] on link "Proceed to Shipping" at bounding box center [1170, 545] width 214 height 30
type input "Set 1"
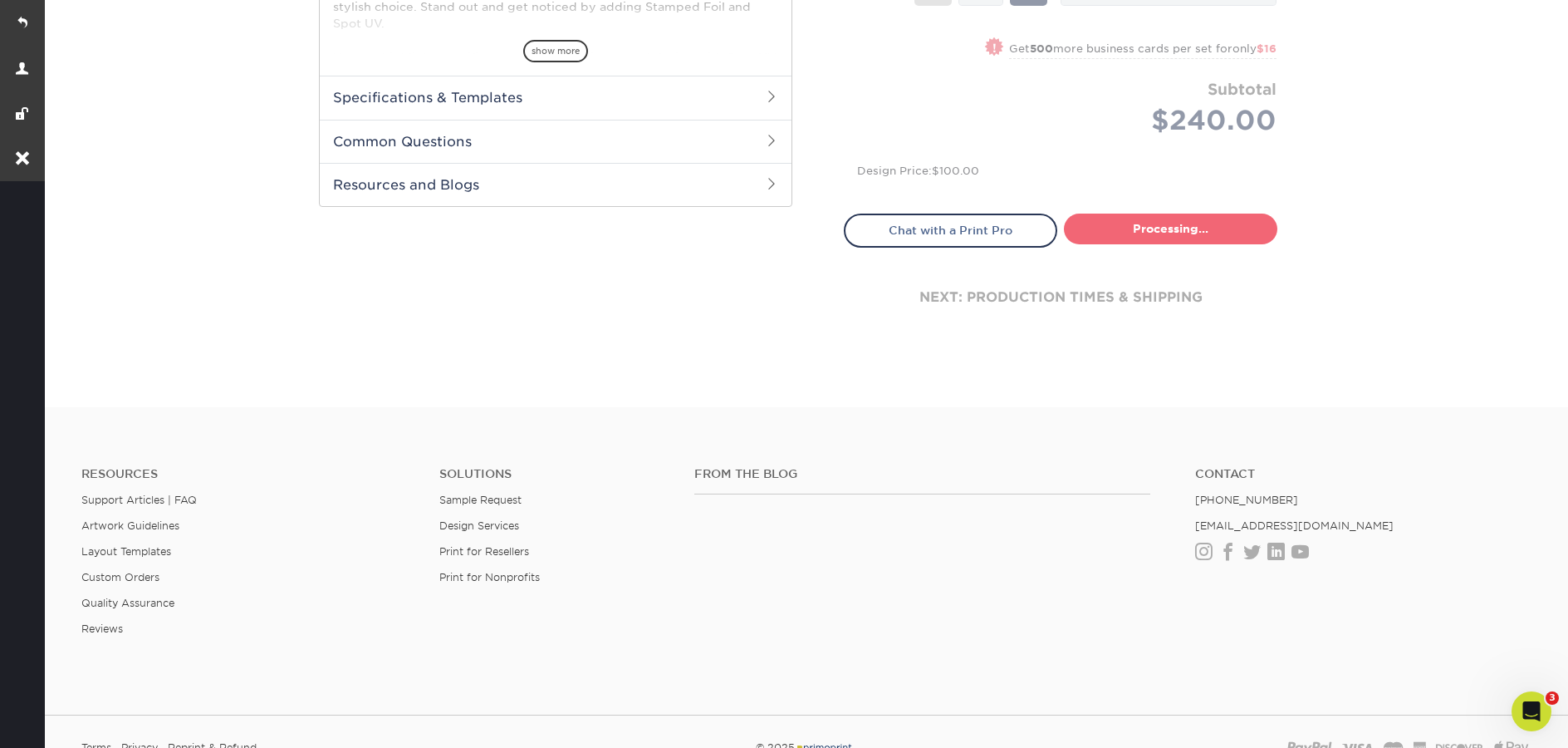
select select "a02e7c76-bdf4-4cc9-8b1d-1aa03151ab1e"
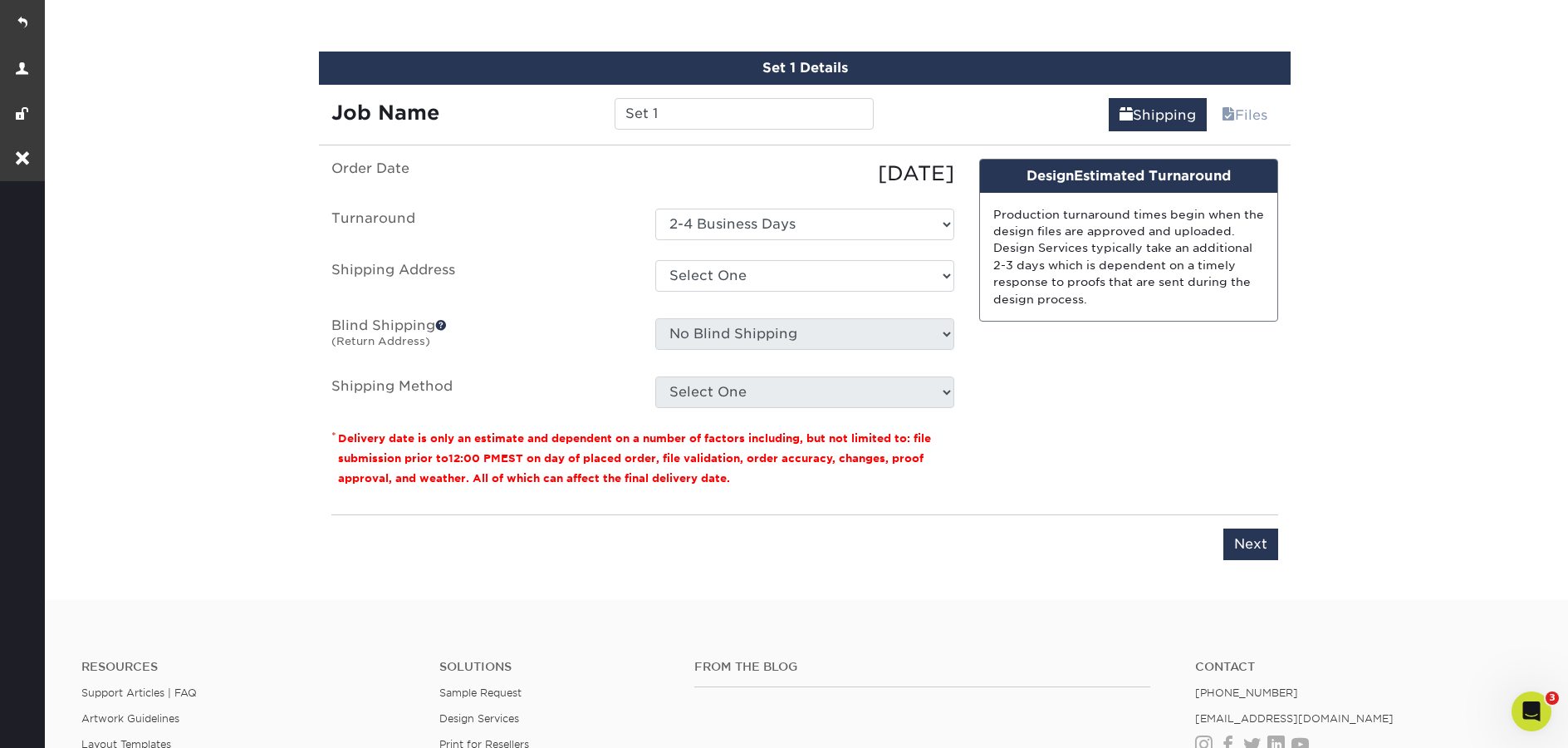
scroll to position [979, 0]
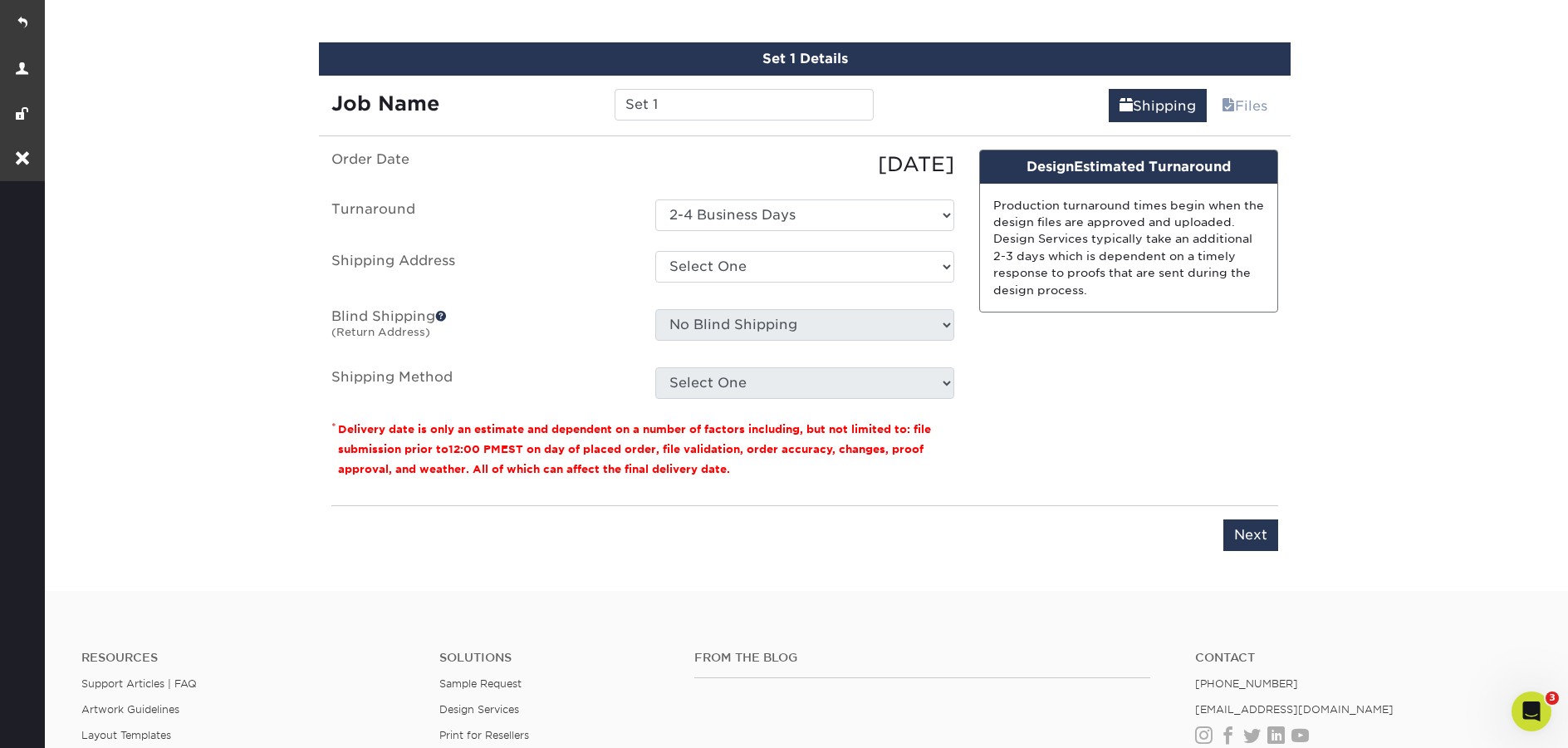
click at [761, 233] on ul "Order Date [DATE] [GEOGRAPHIC_DATA] Select One 2-4 Business Days Shipping Addre…" at bounding box center [643, 274] width 623 height 249
click at [777, 258] on select "Select One new Oceanland Equipment + Add New Address" at bounding box center [805, 266] width 299 height 32
select select "218989"
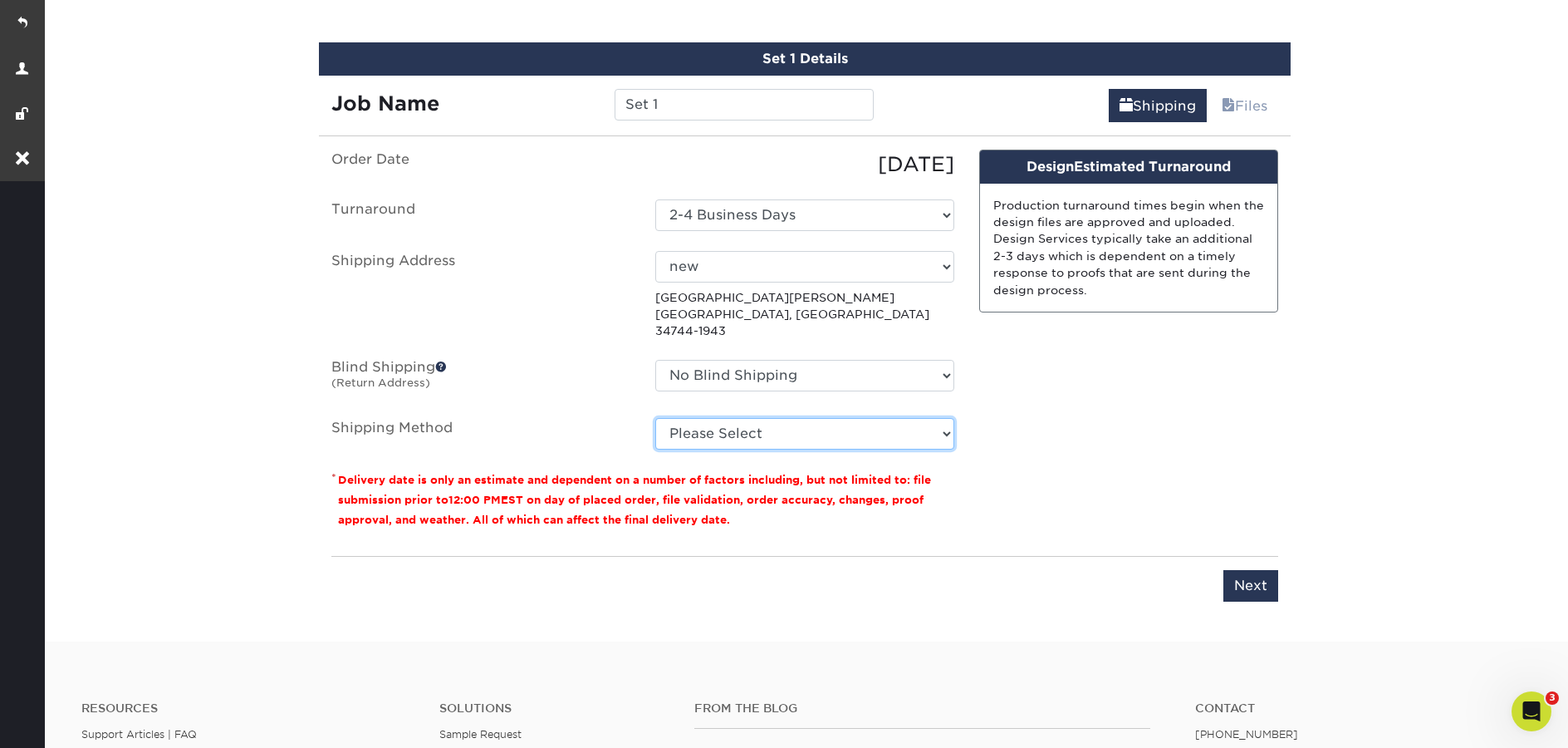
click at [815, 423] on select "Please Select Ground Shipping (+$8.96) 3 Day Shipping Service (+$15.36) 2 Day A…" at bounding box center [805, 434] width 299 height 32
select select "03"
click at [655, 418] on select "Please Select Ground Shipping (+$8.96) 3 Day Shipping Service (+$15.36) 2 Day A…" at bounding box center [805, 434] width 299 height 32
click at [1267, 570] on input "Next" at bounding box center [1251, 586] width 55 height 32
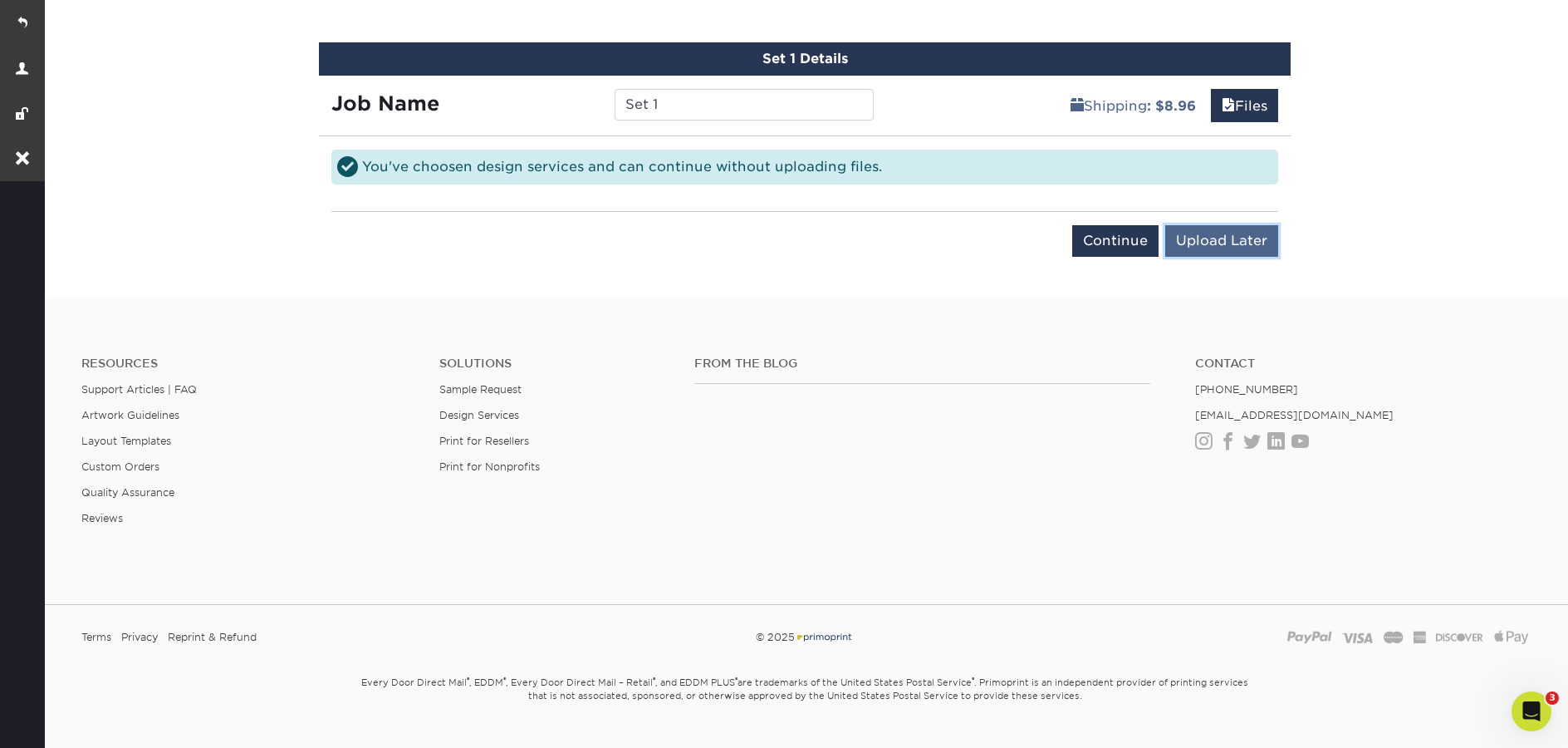
click at [1214, 246] on input "Upload Later" at bounding box center [1222, 240] width 113 height 32
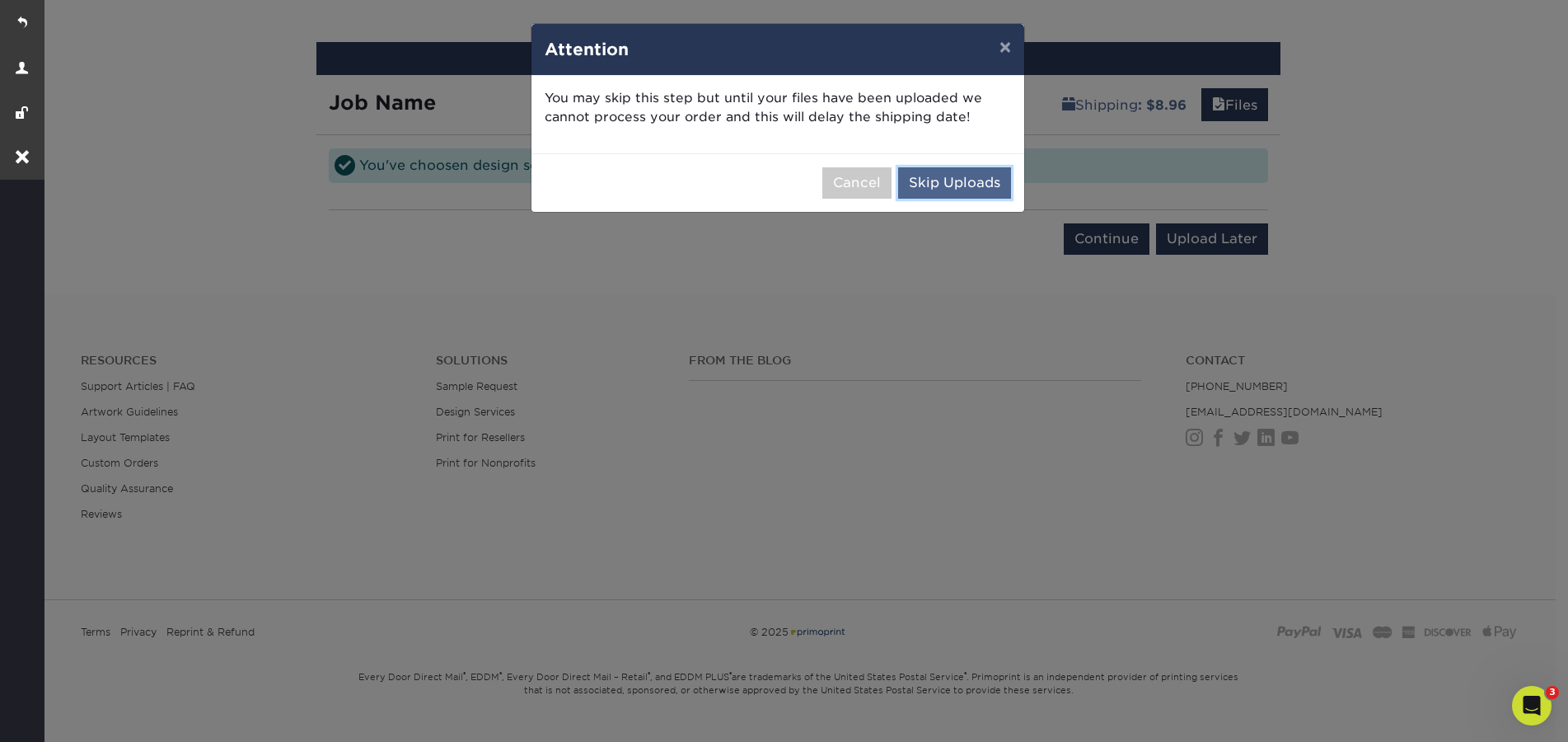
click at [962, 187] on button "Skip Uploads" at bounding box center [954, 182] width 113 height 32
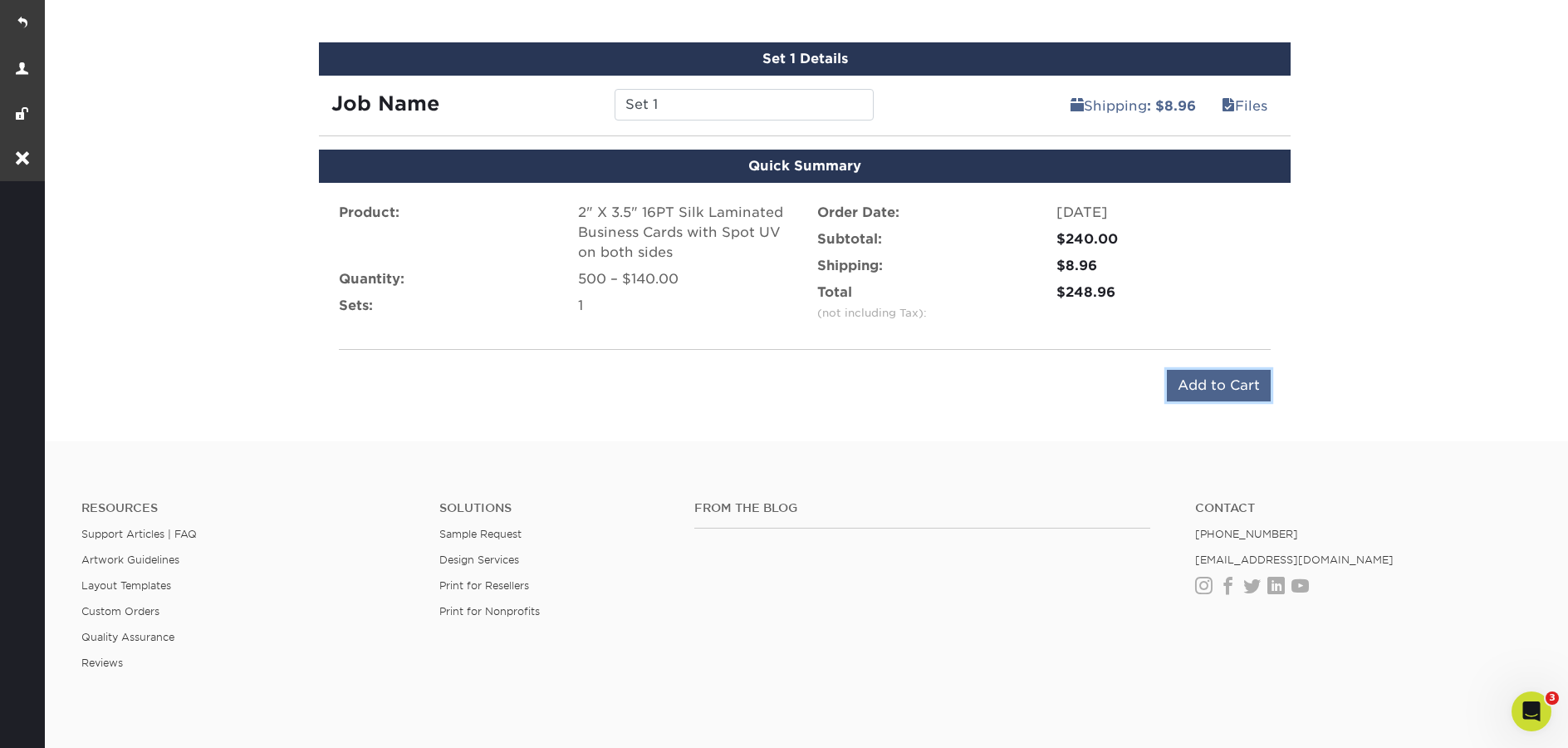
click at [1225, 398] on input "Add to Cart" at bounding box center [1219, 385] width 104 height 32
